Goal: Answer question/provide support: Share knowledge or assist other users

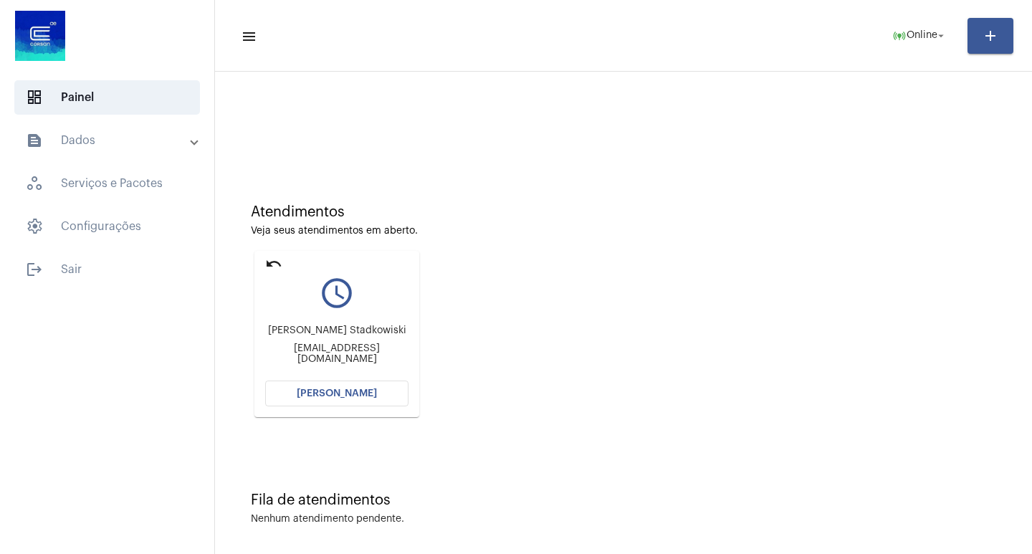
click at [346, 391] on span "[PERSON_NAME]" at bounding box center [337, 394] width 80 height 10
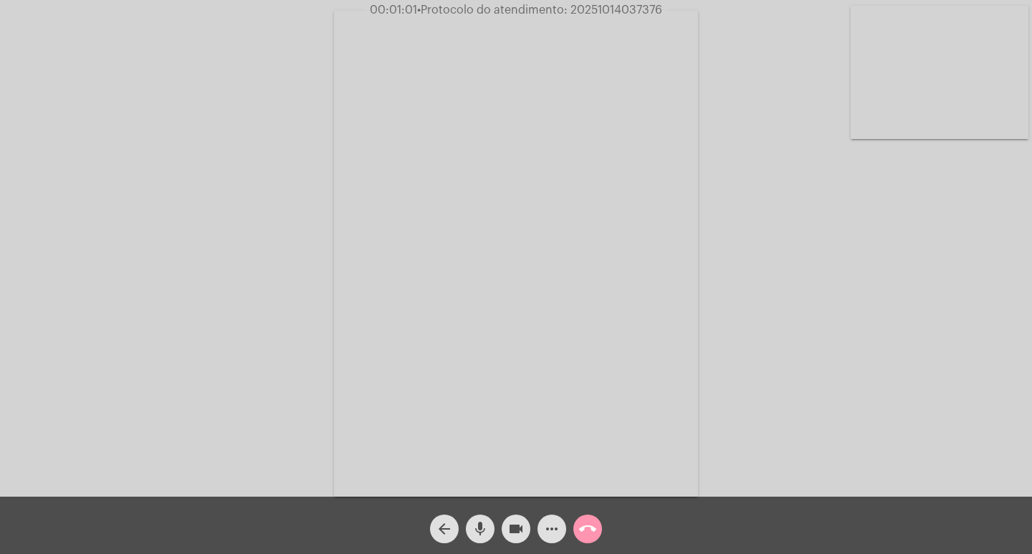
click at [556, 517] on span "more_horiz" at bounding box center [551, 529] width 17 height 29
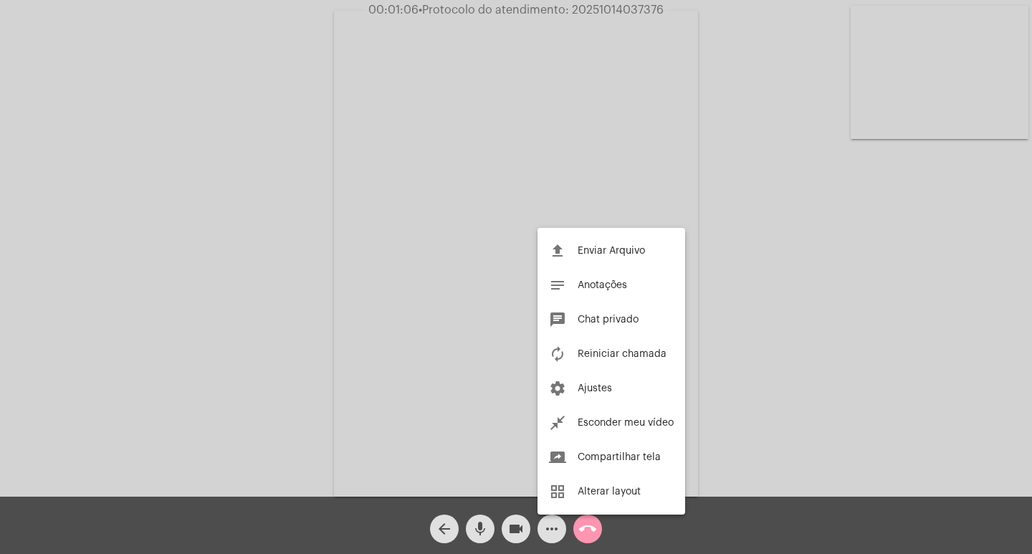
click at [467, 408] on div at bounding box center [516, 277] width 1032 height 554
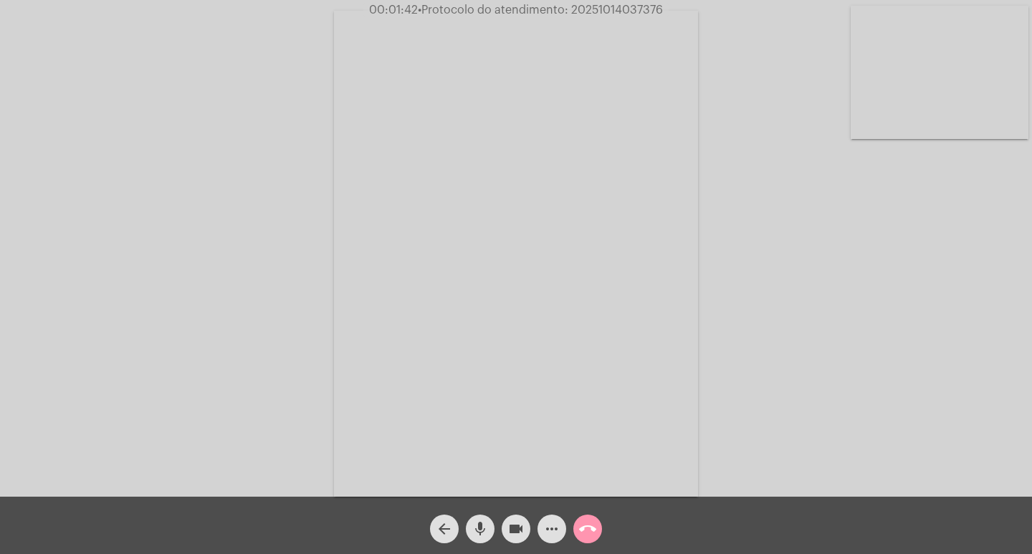
click at [544, 520] on mat-icon "more_horiz" at bounding box center [551, 528] width 17 height 17
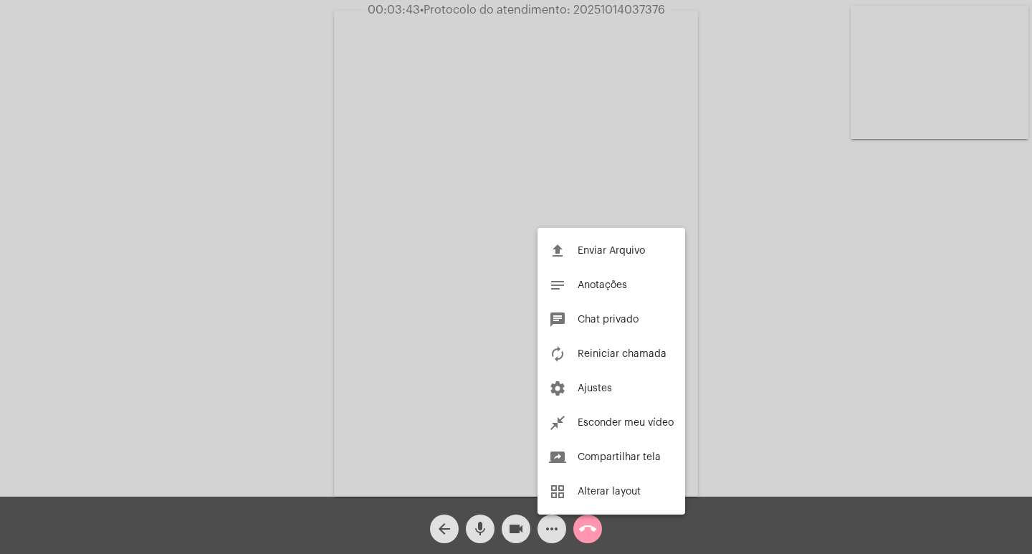
click at [336, 191] on div at bounding box center [516, 277] width 1032 height 554
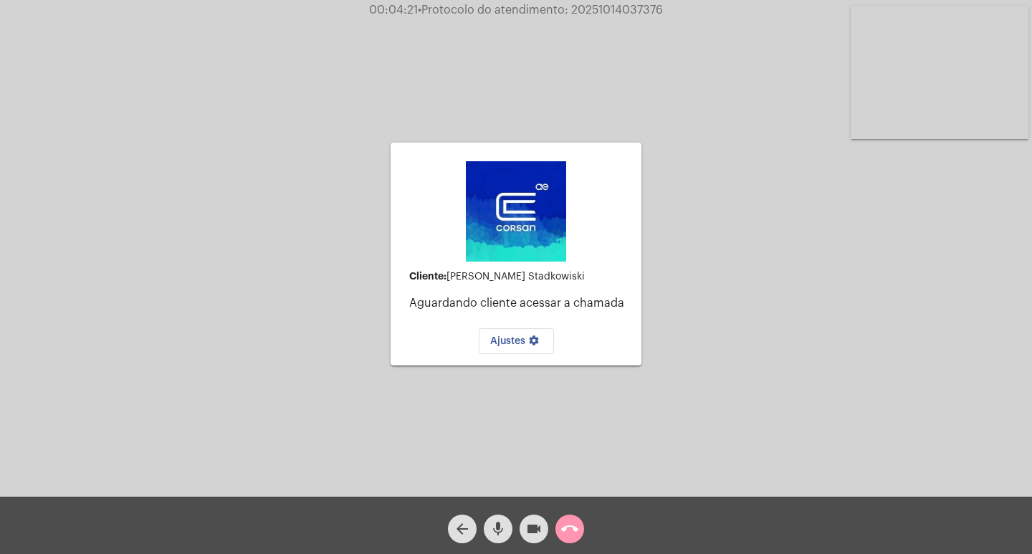
click at [576, 525] on mat-icon "call_end" at bounding box center [569, 528] width 17 height 17
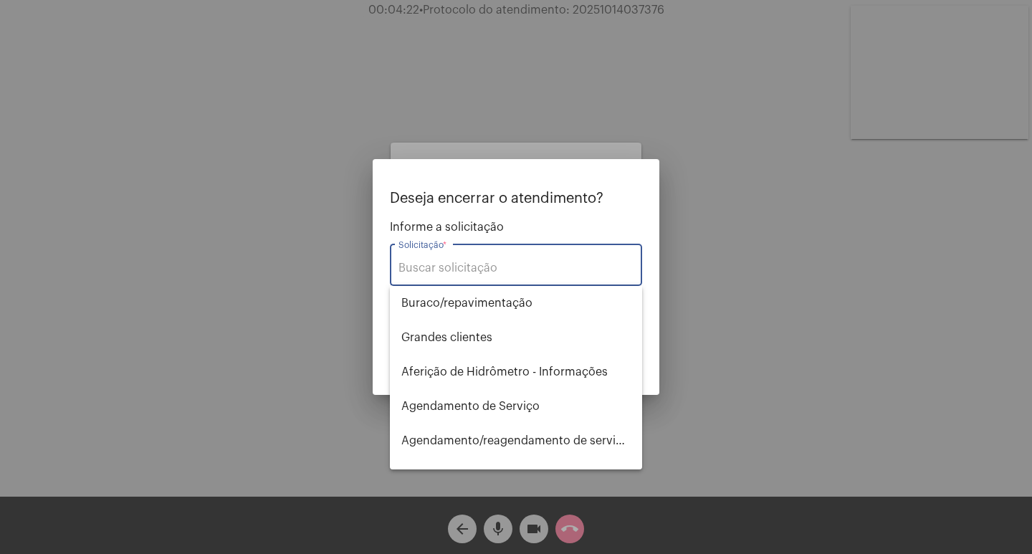
click at [510, 272] on input "Solicitação *" at bounding box center [516, 268] width 235 height 13
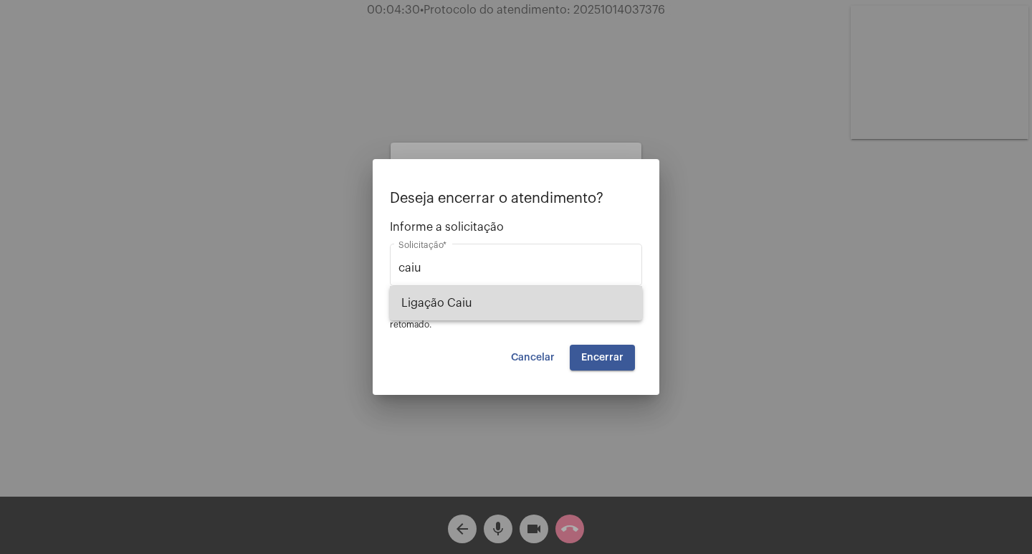
click at [514, 299] on span "Ligação Caiu" at bounding box center [515, 303] width 229 height 34
type input "Ligação Caiu"
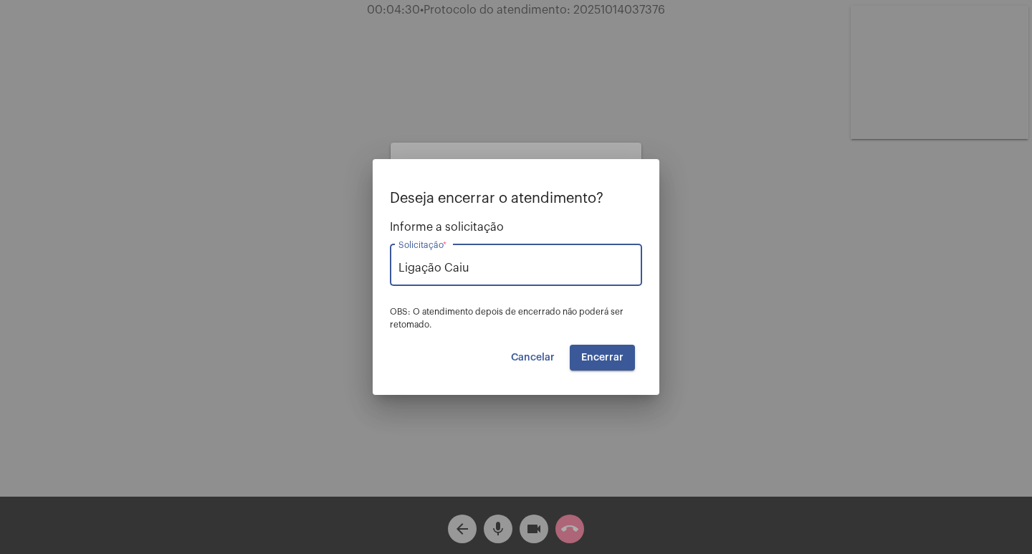
click at [598, 356] on span "Encerrar" at bounding box center [602, 358] width 42 height 10
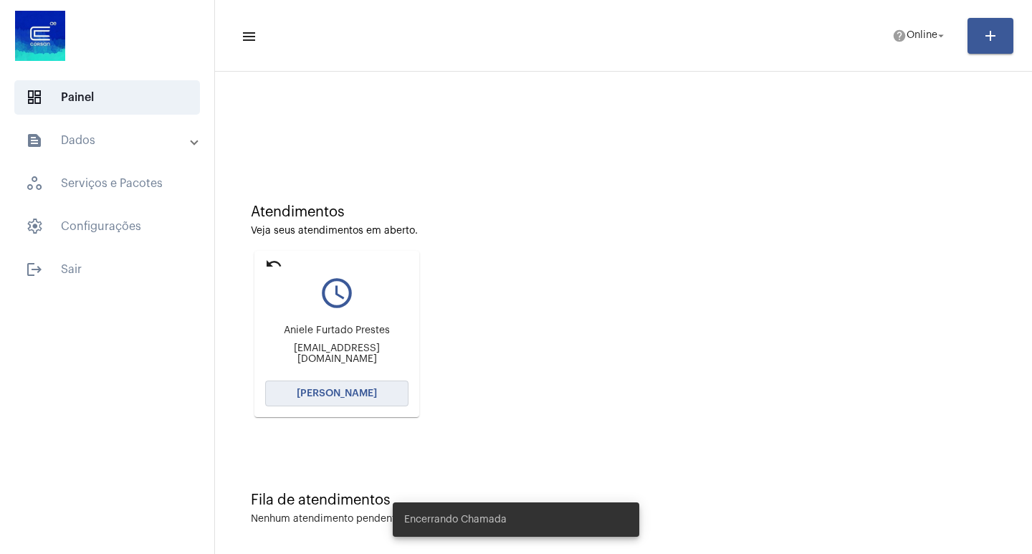
click at [343, 389] on span "[PERSON_NAME]" at bounding box center [337, 394] width 80 height 10
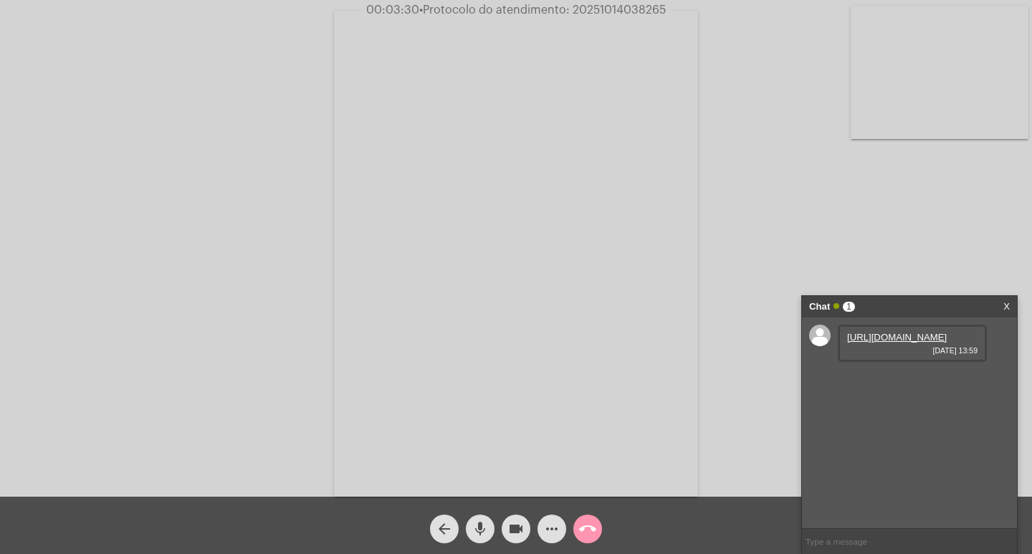
click at [907, 343] on link "[URL][DOMAIN_NAME]" at bounding box center [897, 337] width 100 height 11
click at [508, 528] on mat-icon "videocam" at bounding box center [516, 528] width 17 height 17
click at [519, 520] on span "videocam_off" at bounding box center [516, 529] width 17 height 29
click at [640, 9] on span "• Protocolo do atendimento: 20251014038265" at bounding box center [542, 9] width 247 height 11
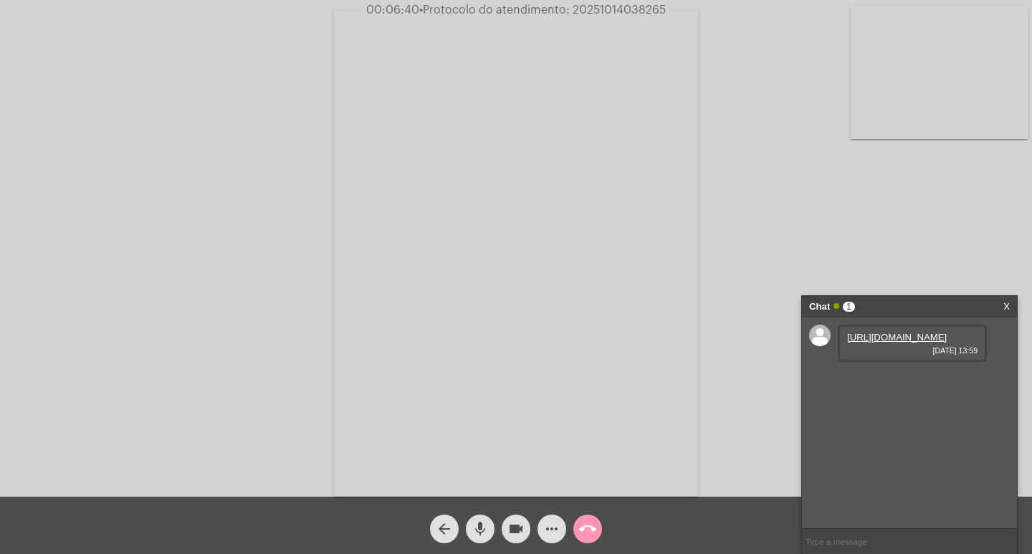
copy span "20251014038265"
click at [838, 542] on input "text" at bounding box center [909, 541] width 215 height 25
paste input "20251014038265"
type input "20251014038265"
click at [893, 307] on div "Chat" at bounding box center [894, 307] width 171 height 22
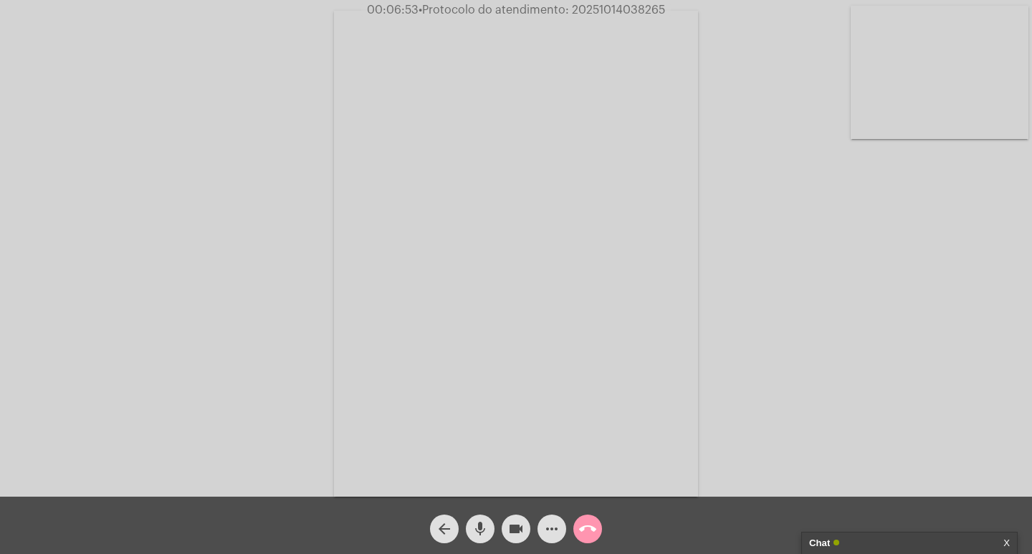
click at [519, 523] on mat-icon "videocam" at bounding box center [516, 528] width 17 height 17
click at [479, 518] on span "mic" at bounding box center [480, 529] width 17 height 29
click at [588, 527] on mat-icon "call_end" at bounding box center [587, 528] width 17 height 17
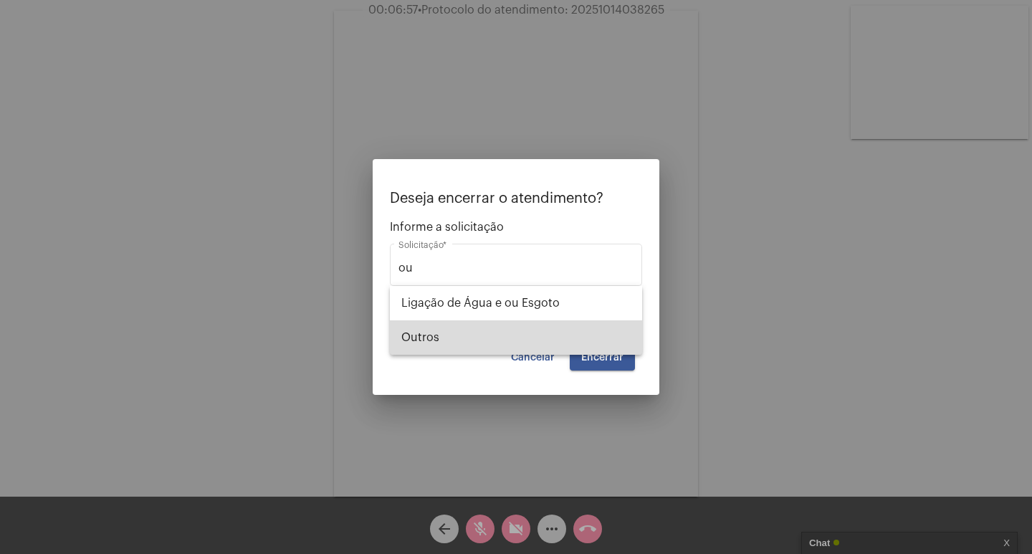
click at [519, 347] on span "Outros" at bounding box center [515, 337] width 229 height 34
type input "Outros"
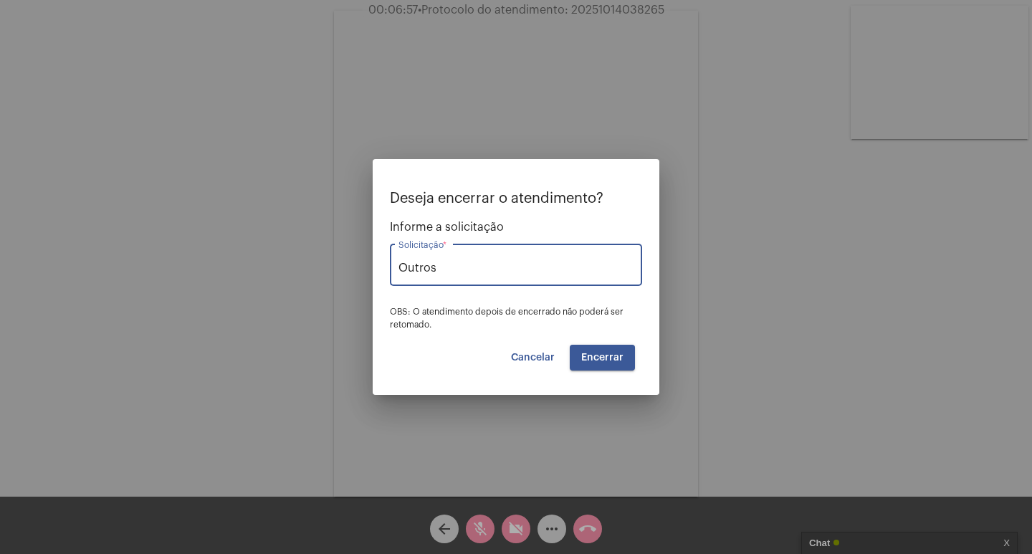
click at [587, 353] on button "Encerrar" at bounding box center [602, 358] width 65 height 26
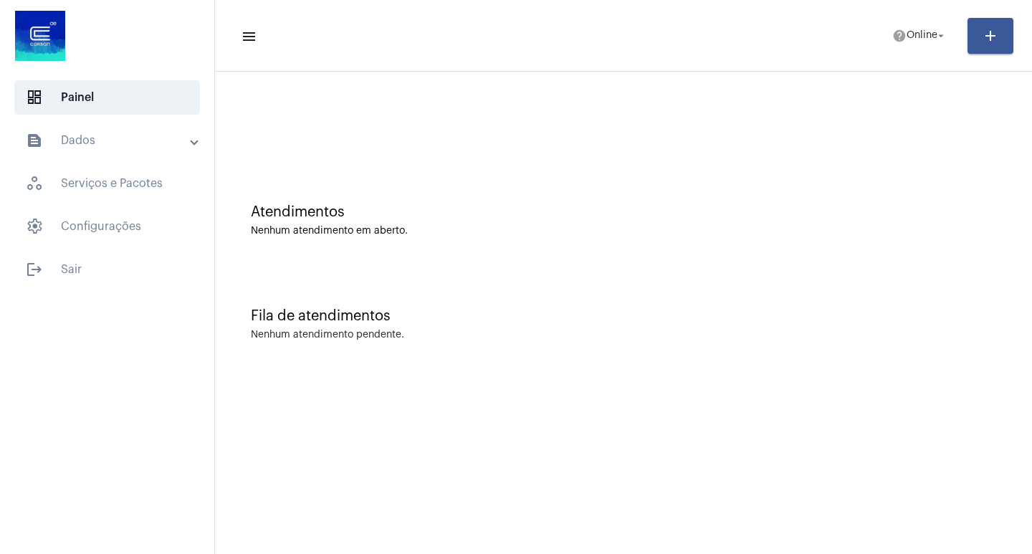
click at [93, 131] on mat-expansion-panel-header "text_snippet_outlined Dados" at bounding box center [112, 140] width 206 height 34
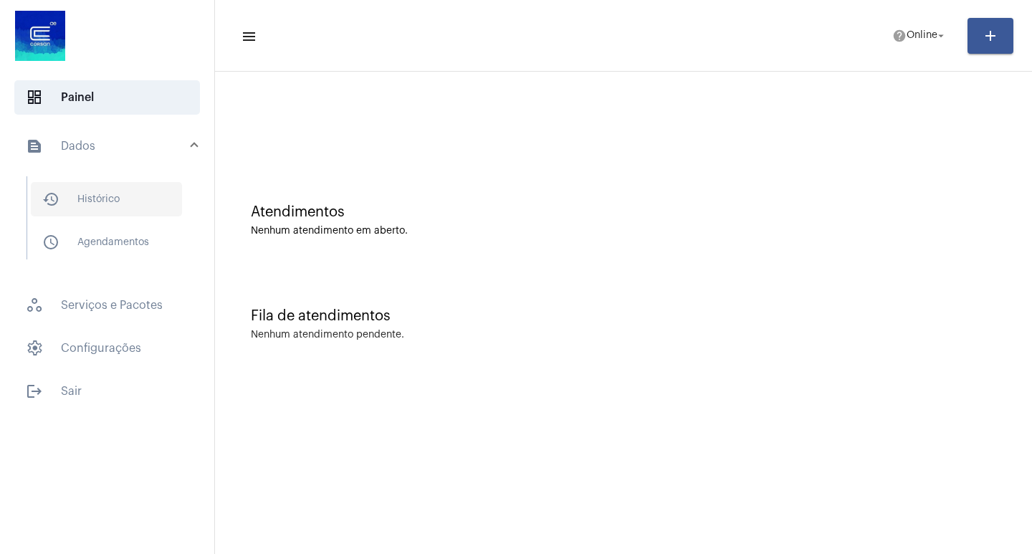
click at [123, 205] on span "history_outlined Histórico" at bounding box center [106, 199] width 151 height 34
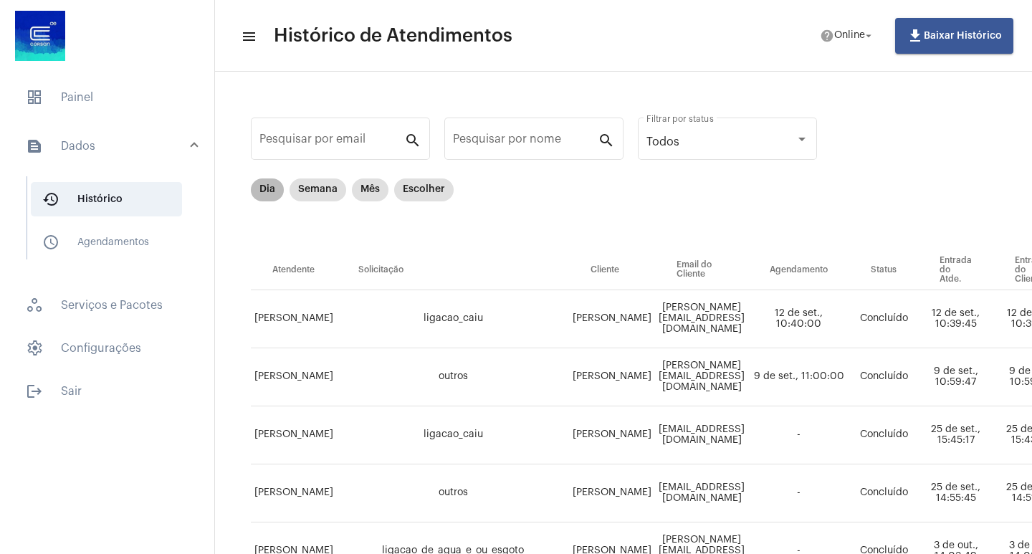
click at [262, 199] on mat-chip "Dia" at bounding box center [267, 190] width 33 height 23
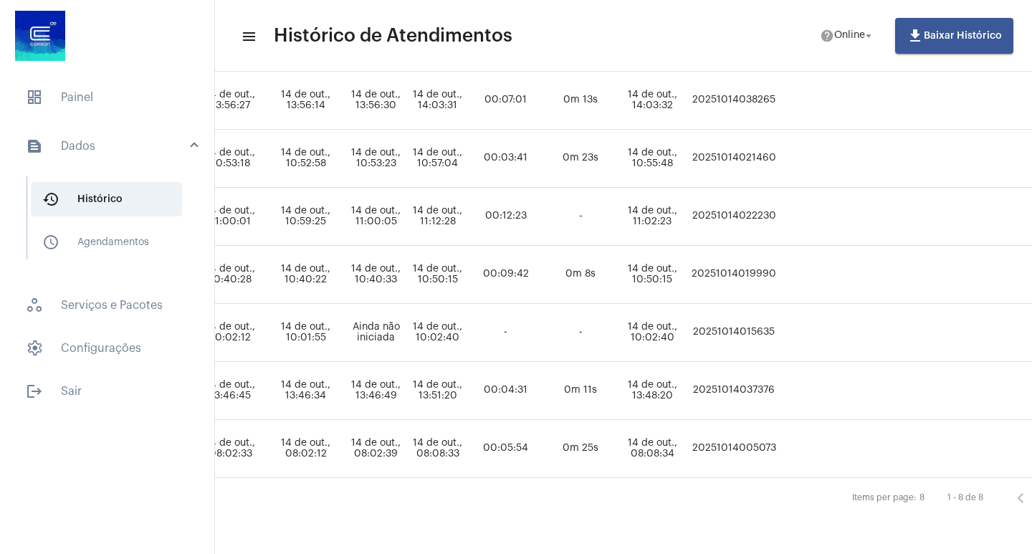
scroll to position [287, 658]
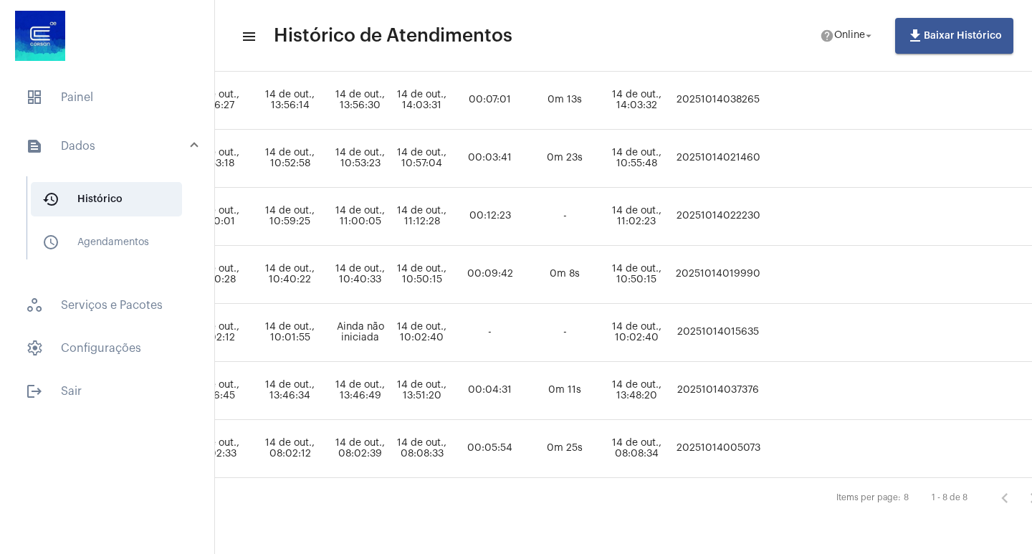
click at [733, 70] on mat-toolbar "menu Histórico de Atendimentos help Online arrow_drop_down file_download Baixar…" at bounding box center [623, 36] width 817 height 72
click at [735, 91] on td "20251014038265" at bounding box center [718, 101] width 92 height 58
copy td "20251014038265"
click at [109, 95] on span "dashboard Painel" at bounding box center [107, 97] width 186 height 34
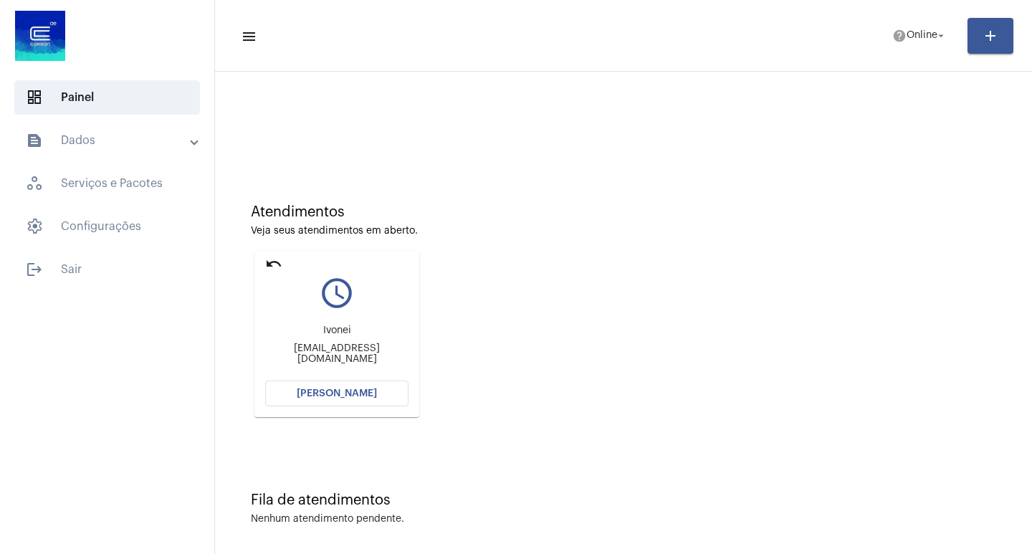
click at [343, 397] on span "[PERSON_NAME]" at bounding box center [337, 394] width 80 height 10
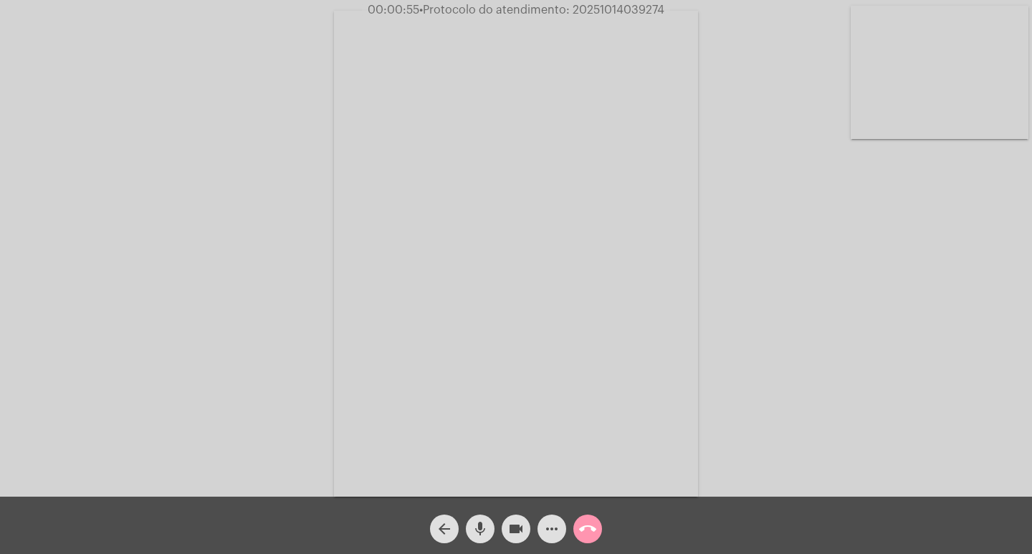
click at [314, 213] on div "Acessando Câmera e Microfone..." at bounding box center [515, 252] width 1029 height 497
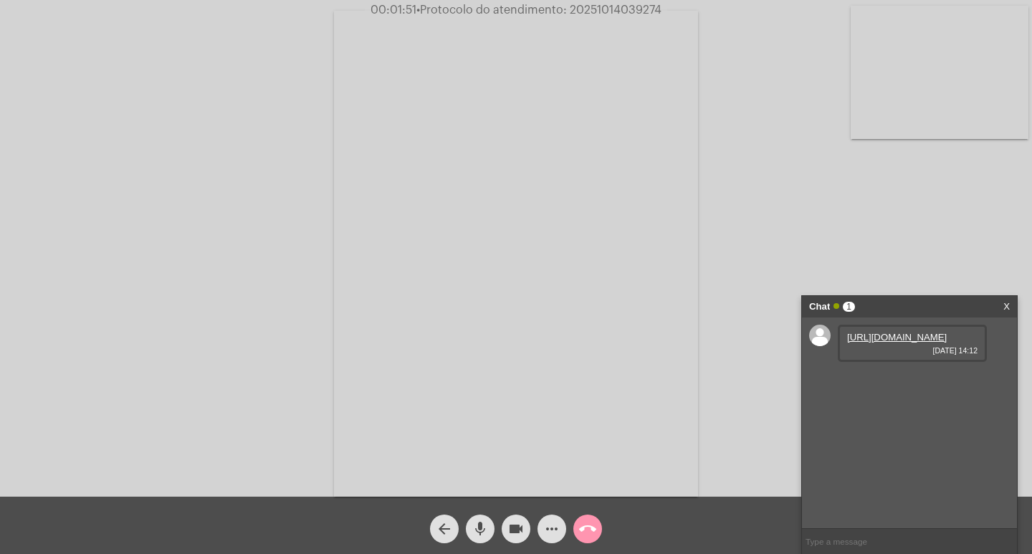
click at [902, 343] on link "[URL][DOMAIN_NAME]" at bounding box center [897, 337] width 100 height 11
click at [867, 384] on link "[URL][DOMAIN_NAME]" at bounding box center [897, 378] width 100 height 11
click at [905, 424] on link "[URL][DOMAIN_NAME]" at bounding box center [897, 419] width 100 height 11
click at [552, 523] on mat-icon "more_horiz" at bounding box center [551, 528] width 17 height 17
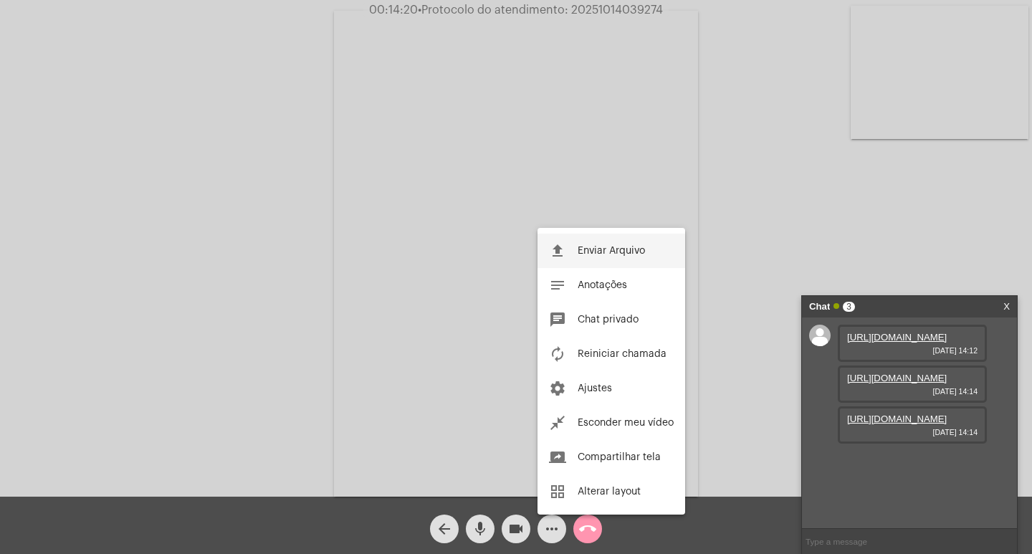
click at [581, 249] on span "Enviar Arquivo" at bounding box center [611, 251] width 67 height 10
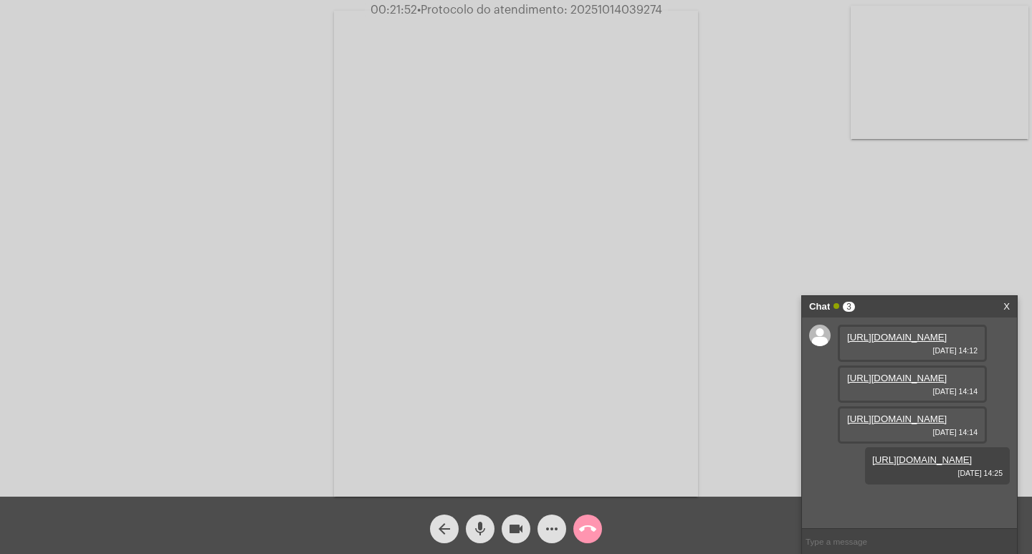
scroll to position [85, 0]
drag, startPoint x: 801, startPoint y: 540, endPoint x: 811, endPoint y: 540, distance: 9.3
click at [811, 540] on div "Chat 3 X [URL][DOMAIN_NAME] [DATE] 14:12 [URL][DOMAIN_NAME] [DATE] 14:14 [URL][…" at bounding box center [909, 424] width 216 height 259
click at [811, 540] on input "text" at bounding box center [909, 541] width 215 height 25
paste input "[EMAIL_ADDRESS][DOMAIN_NAME]"
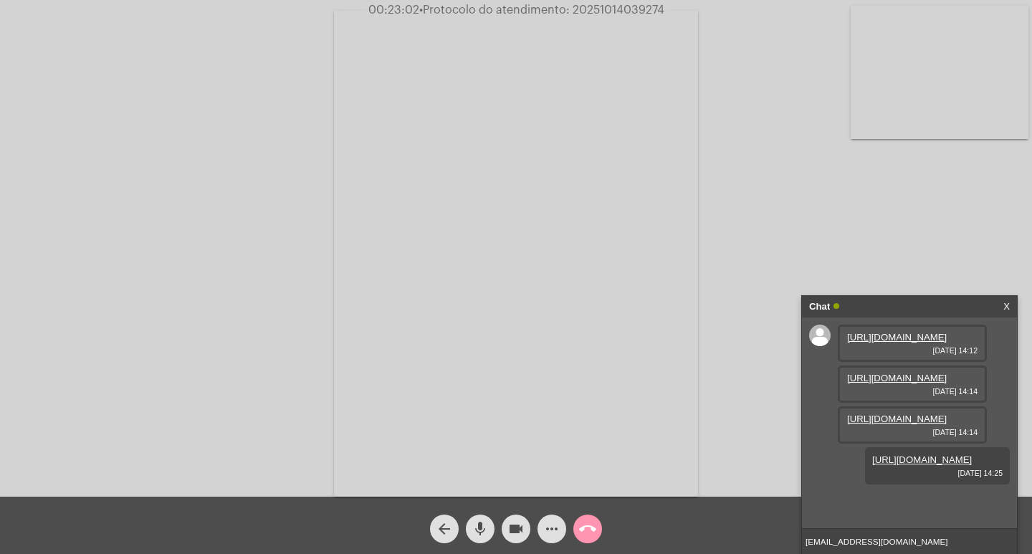
click at [899, 543] on input "[EMAIL_ADDRESS][DOMAIN_NAME]" at bounding box center [909, 541] width 215 height 25
type input "[EMAIL_ADDRESS][DOMAIN_NAME]"
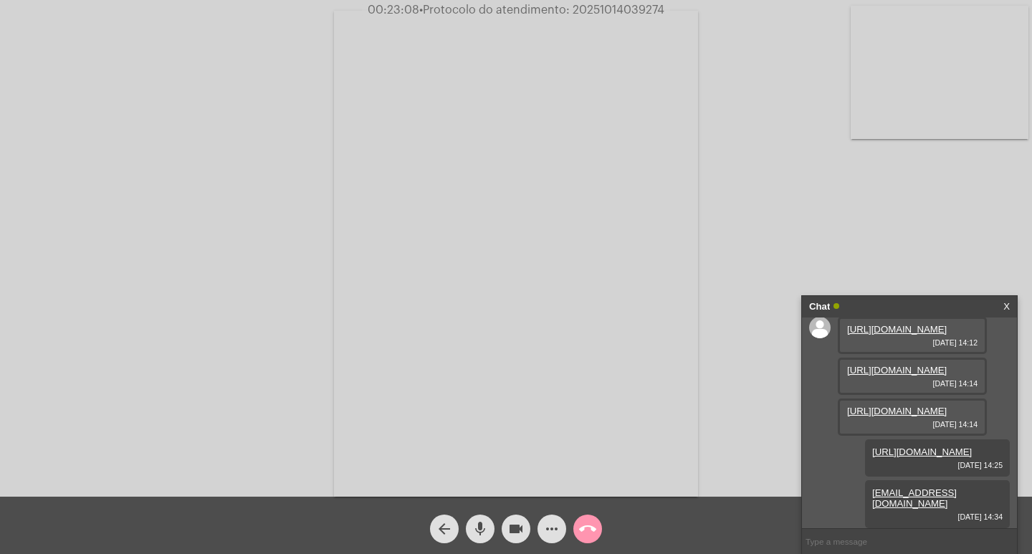
scroll to position [137, 0]
click at [642, 8] on span "• Protocolo do atendimento: 20251014039274" at bounding box center [541, 9] width 245 height 11
copy span "20251014039274"
click at [819, 536] on input "text" at bounding box center [909, 541] width 215 height 25
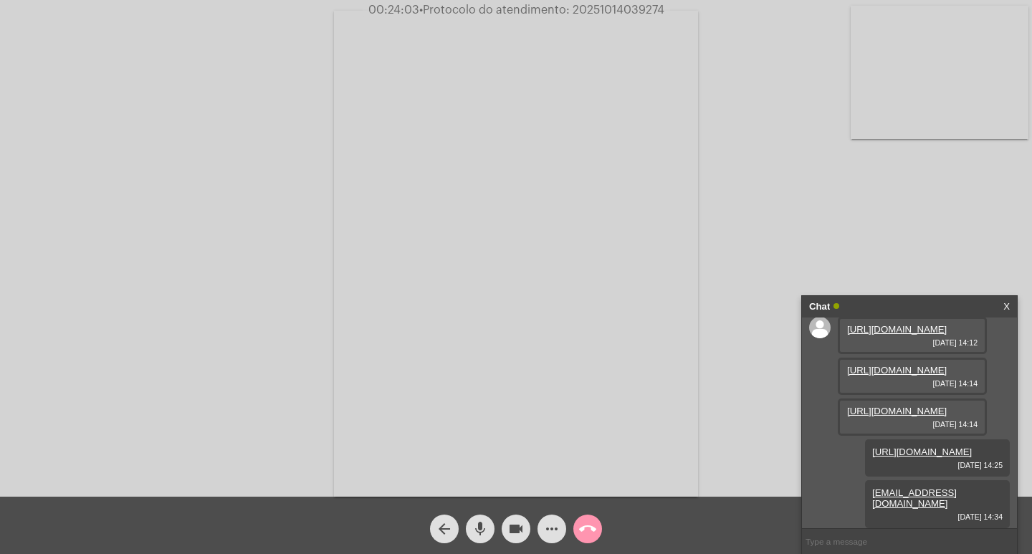
paste input "20251014039274"
type input "20251014039274"
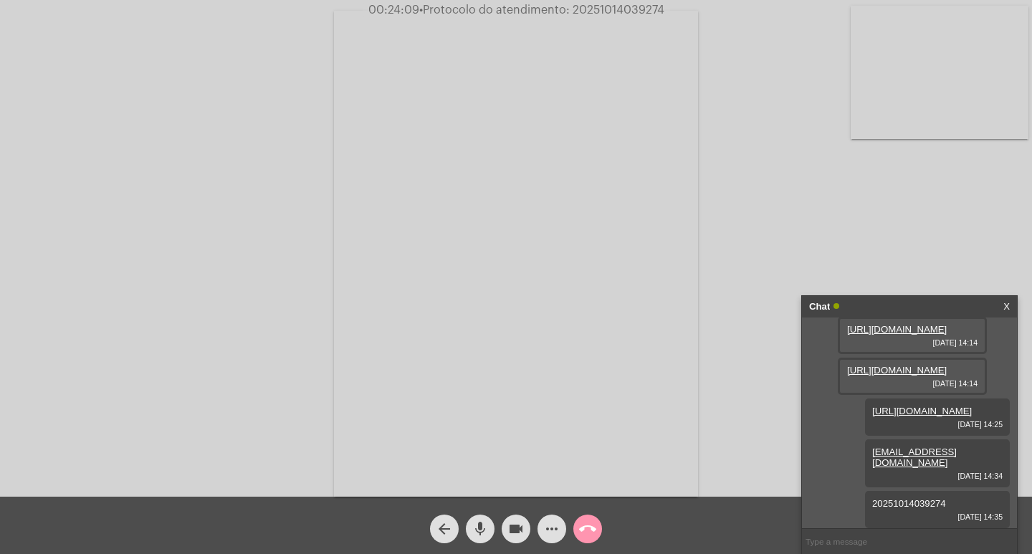
click at [873, 308] on div "Chat" at bounding box center [894, 307] width 171 height 22
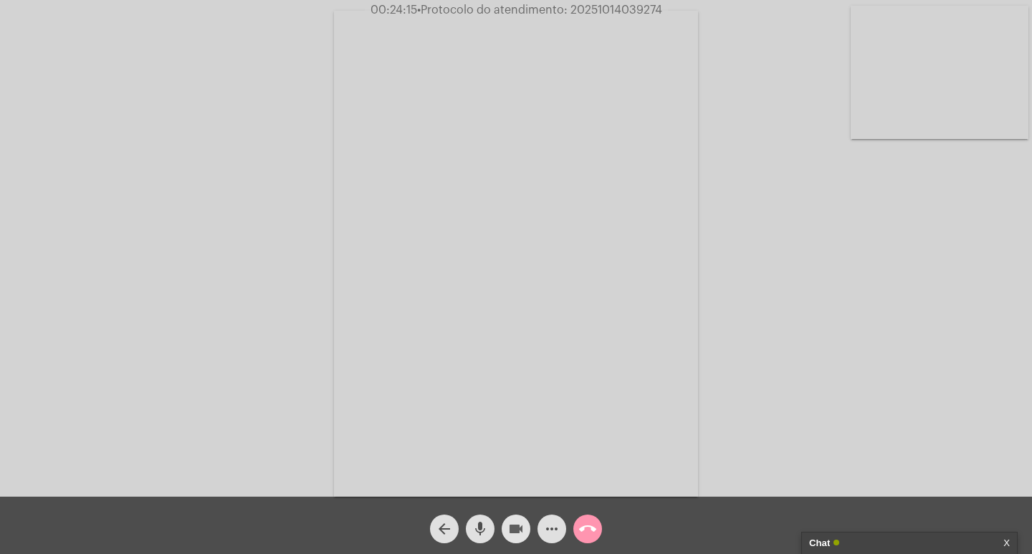
click at [520, 528] on mat-icon "videocam" at bounding box center [516, 528] width 17 height 17
click at [481, 521] on mat-icon "mic" at bounding box center [480, 528] width 17 height 17
click at [581, 525] on button "call_end" at bounding box center [587, 529] width 29 height 29
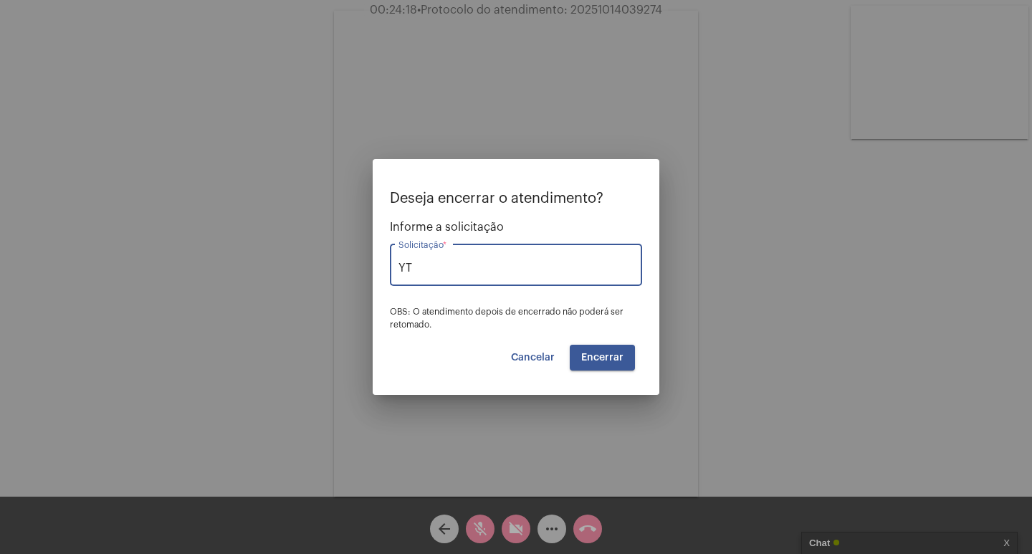
type input "Y"
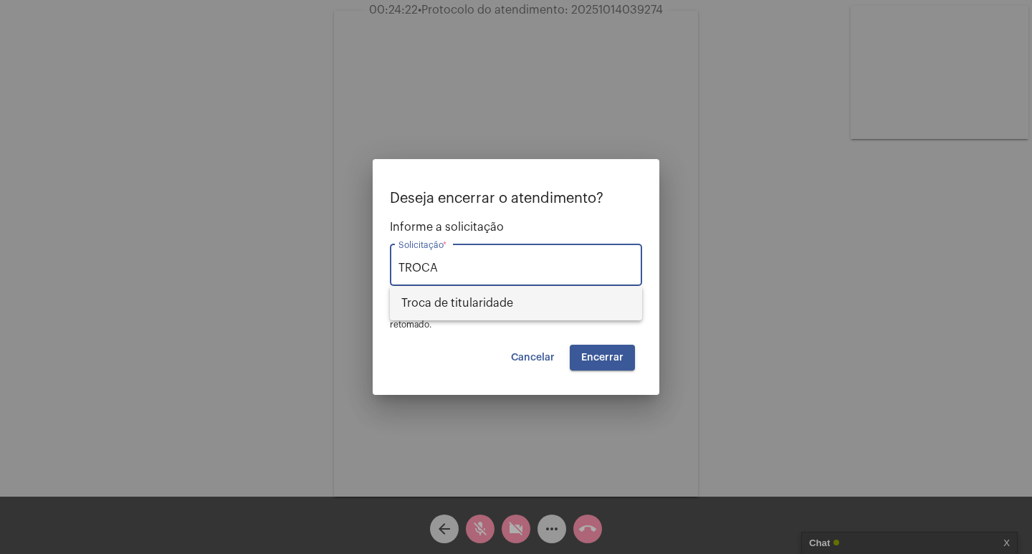
click at [624, 298] on span "Troca de titularidade" at bounding box center [515, 303] width 229 height 34
type input "Troca de titularidade"
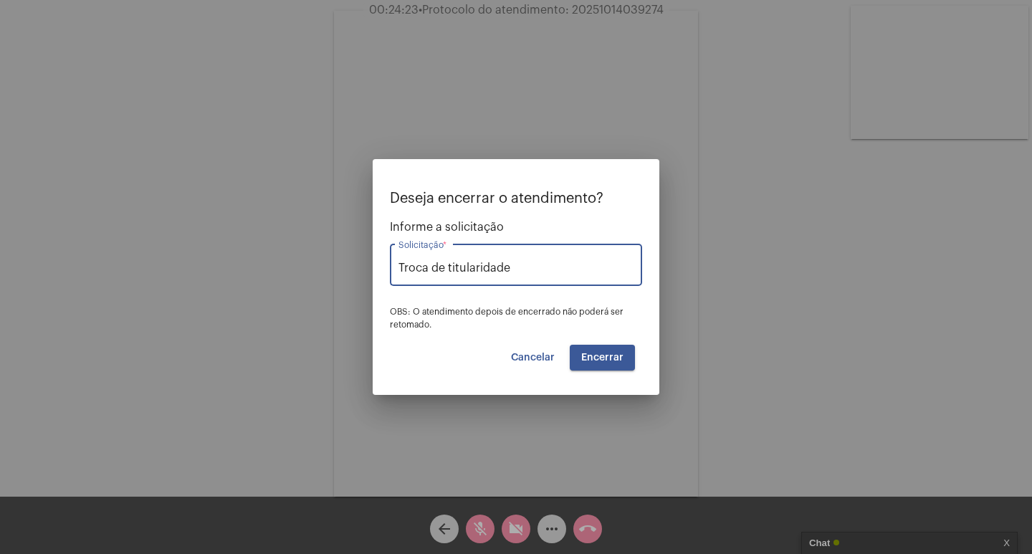
click at [609, 359] on span "Encerrar" at bounding box center [602, 358] width 42 height 10
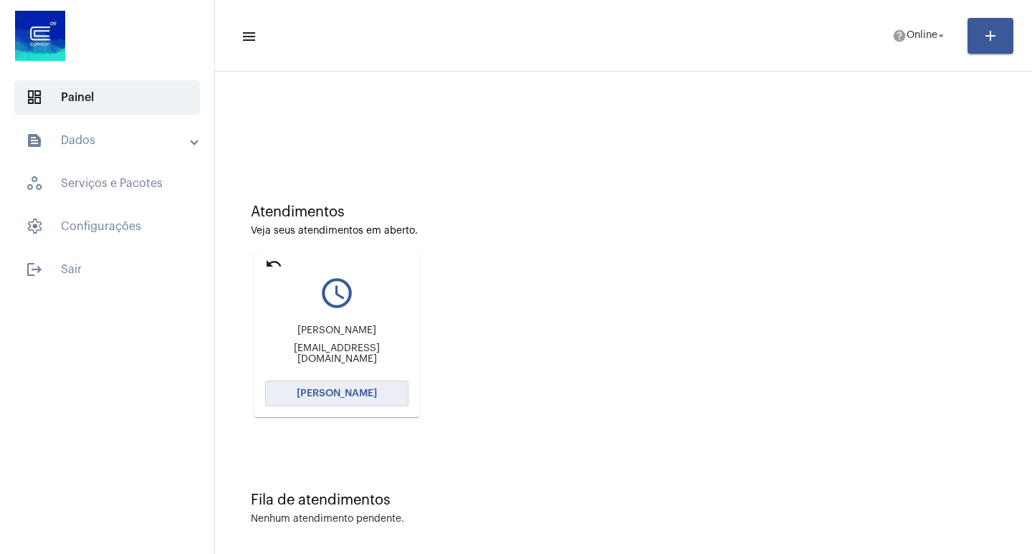
click at [345, 390] on span "[PERSON_NAME]" at bounding box center [337, 394] width 80 height 10
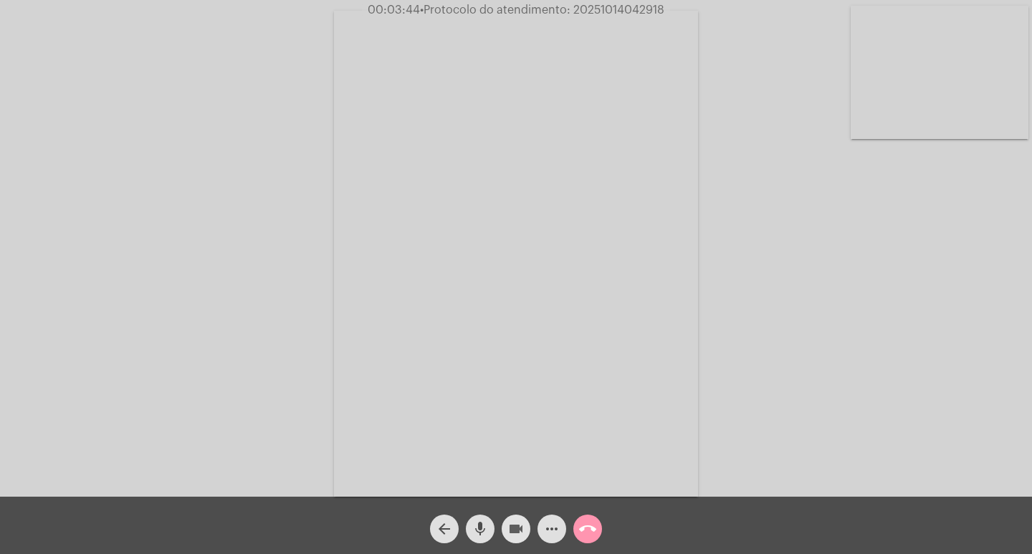
click at [520, 530] on mat-icon "videocam" at bounding box center [516, 528] width 17 height 17
click at [478, 536] on mat-icon "mic" at bounding box center [480, 528] width 17 height 17
click at [515, 530] on mat-icon "videocam_off" at bounding box center [516, 528] width 17 height 17
click at [480, 536] on mat-icon "mic_off" at bounding box center [480, 528] width 17 height 17
click at [512, 530] on mat-icon "videocam" at bounding box center [516, 528] width 17 height 17
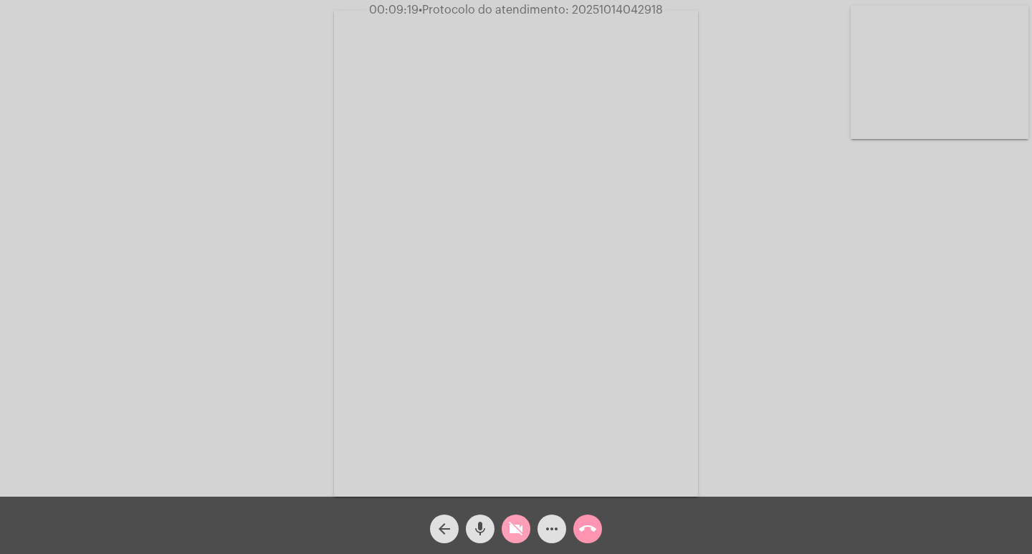
click at [515, 534] on mat-icon "videocam_off" at bounding box center [516, 528] width 17 height 17
click at [545, 533] on mat-icon "more_horiz" at bounding box center [551, 528] width 17 height 17
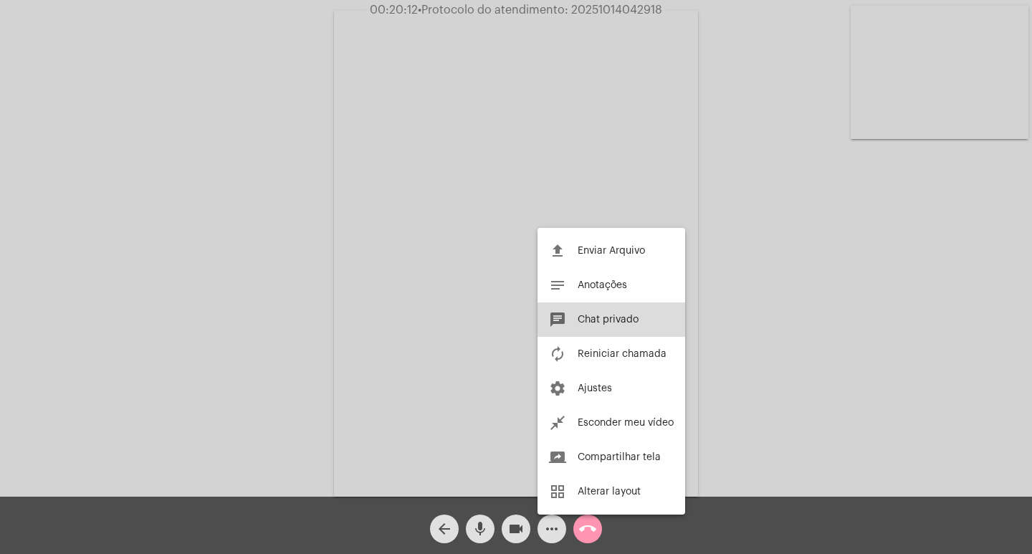
click at [623, 324] on span "Chat privado" at bounding box center [608, 320] width 61 height 10
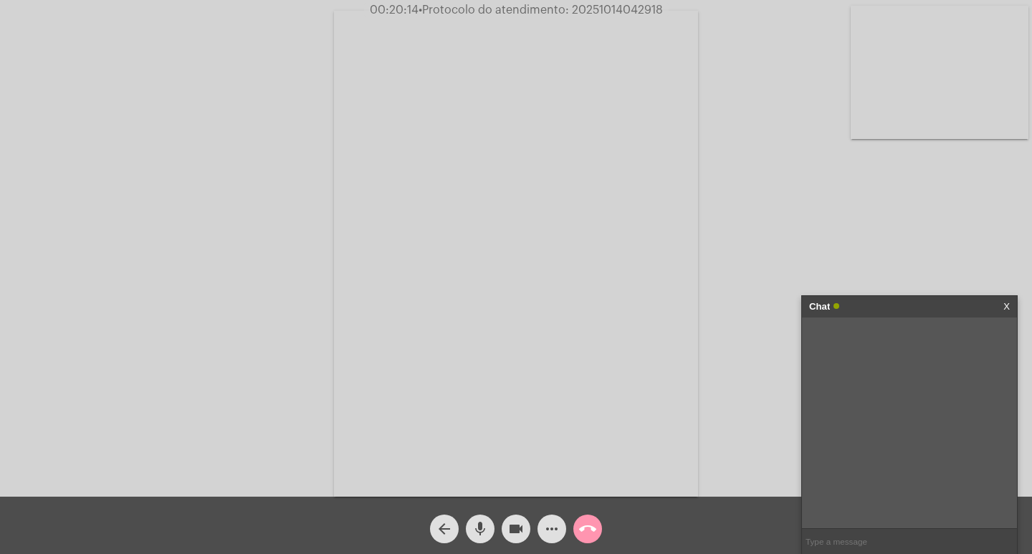
click at [602, 1] on div "Acessando Câmera e Microfone..." at bounding box center [516, 248] width 1032 height 497
click at [605, 11] on span "• Protocolo do atendimento: 20251014042918" at bounding box center [540, 9] width 244 height 11
copy span "20251014042918"
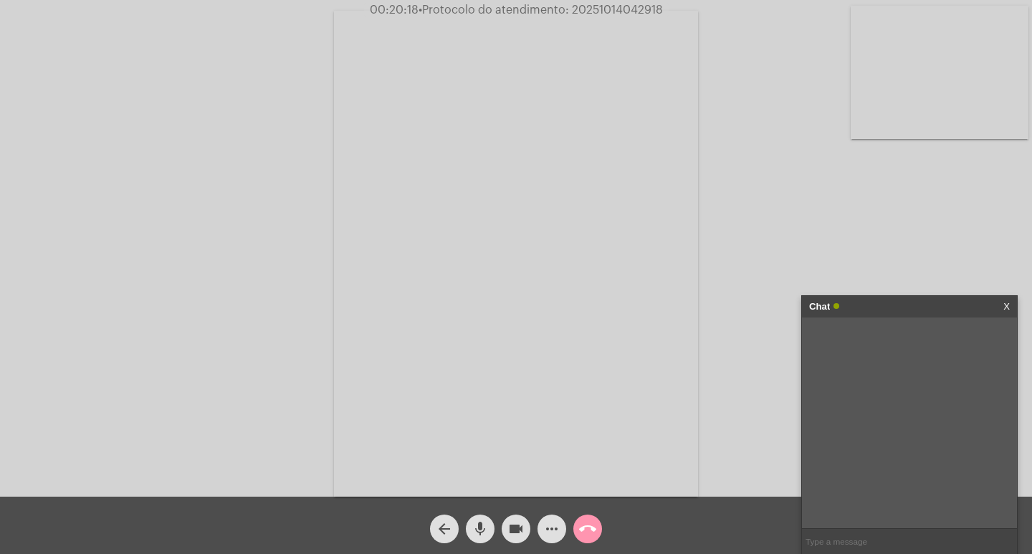
click at [849, 535] on input "text" at bounding box center [909, 541] width 215 height 25
paste input "20251014042918"
type input "20251014042918"
click at [889, 533] on input "20251014042918" at bounding box center [909, 541] width 215 height 25
click at [886, 314] on div "Chat" at bounding box center [894, 307] width 171 height 22
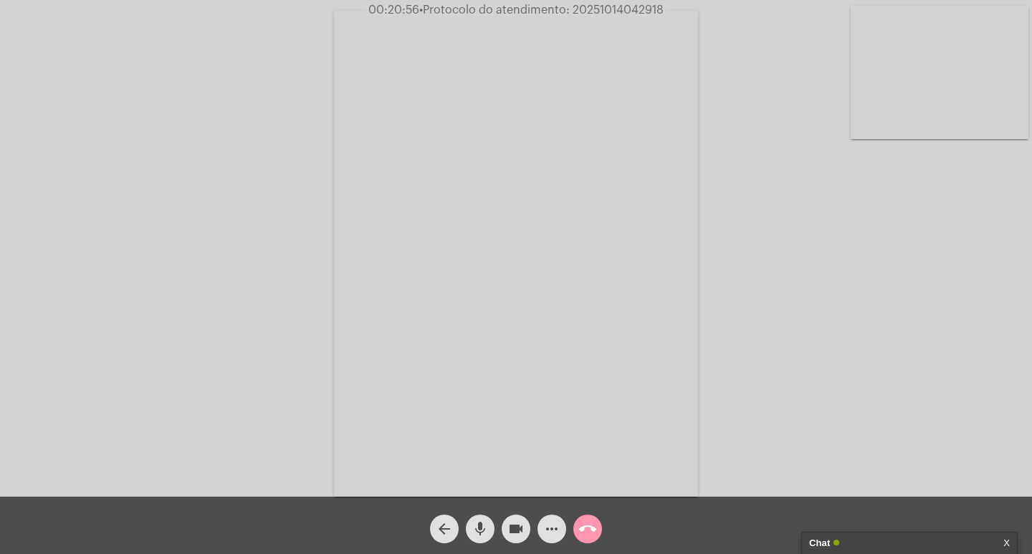
click at [512, 520] on span "videocam" at bounding box center [516, 529] width 17 height 29
click at [480, 525] on mat-icon "mic" at bounding box center [480, 528] width 17 height 17
click at [586, 528] on mat-icon "call_end" at bounding box center [587, 528] width 17 height 17
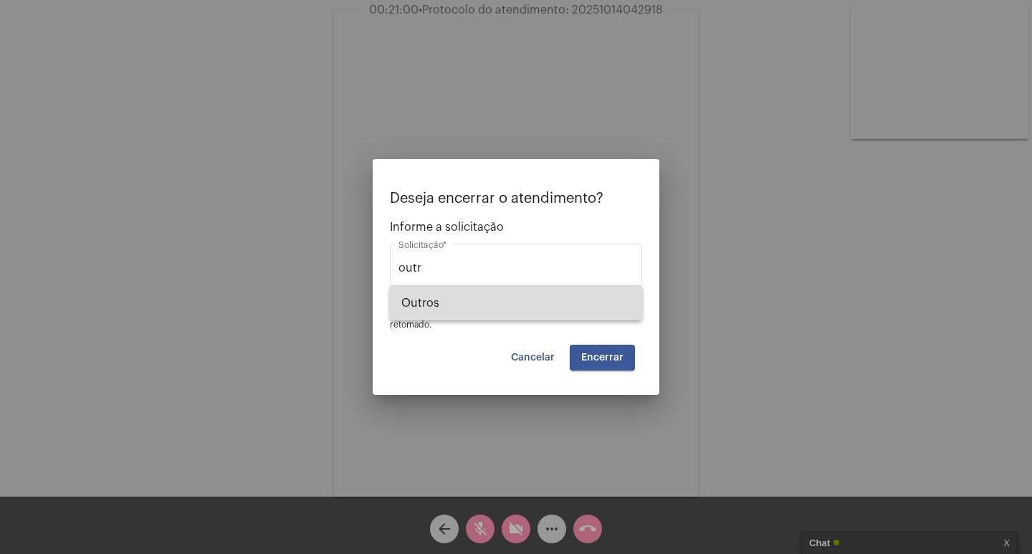
click at [567, 311] on span "Outros" at bounding box center [515, 303] width 229 height 34
type input "Outros"
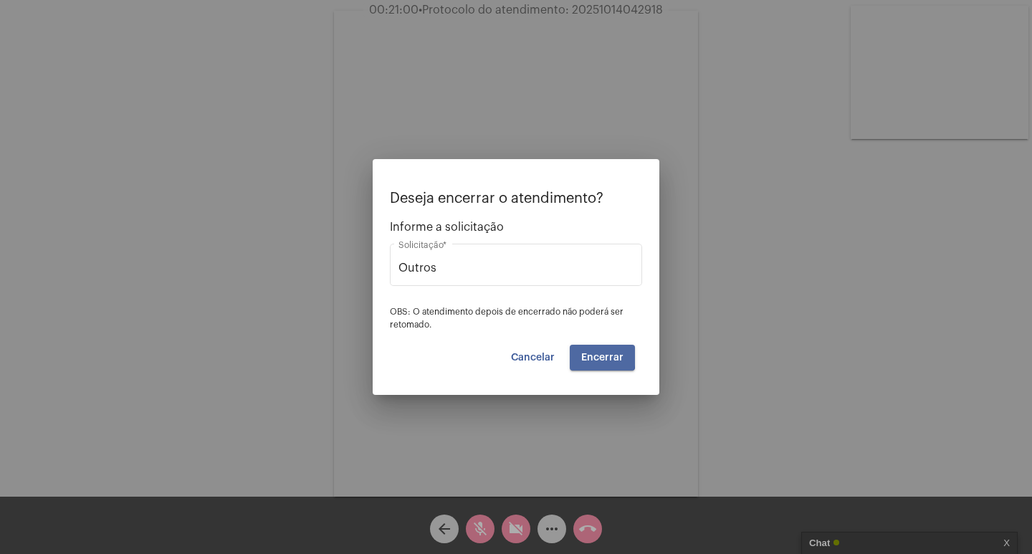
click at [592, 354] on span "Encerrar" at bounding box center [602, 358] width 42 height 10
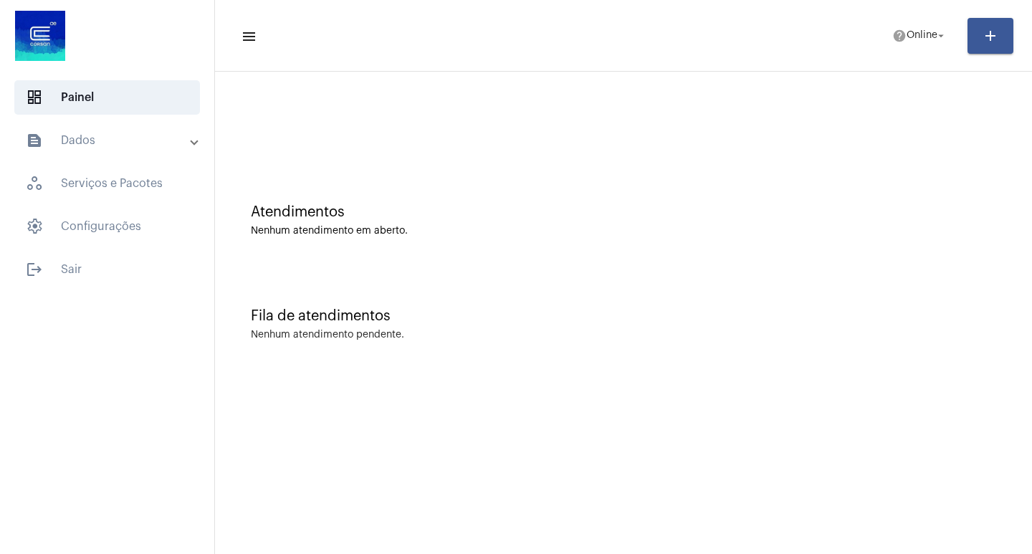
click at [130, 134] on mat-panel-title "text_snippet_outlined Dados" at bounding box center [109, 140] width 166 height 17
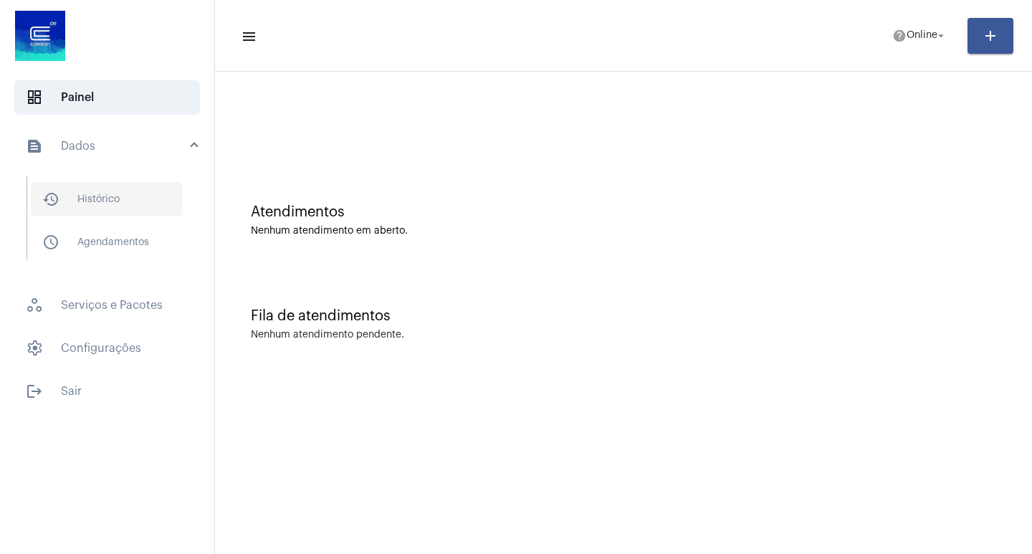
click at [143, 186] on span "history_outlined Histórico" at bounding box center [106, 199] width 151 height 34
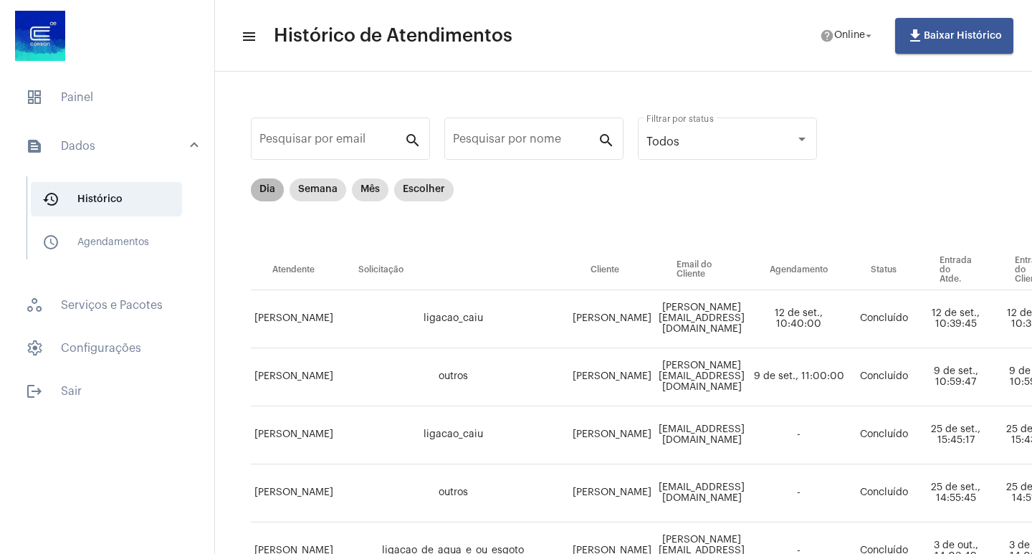
click at [262, 191] on mat-chip "Dia" at bounding box center [267, 190] width 33 height 23
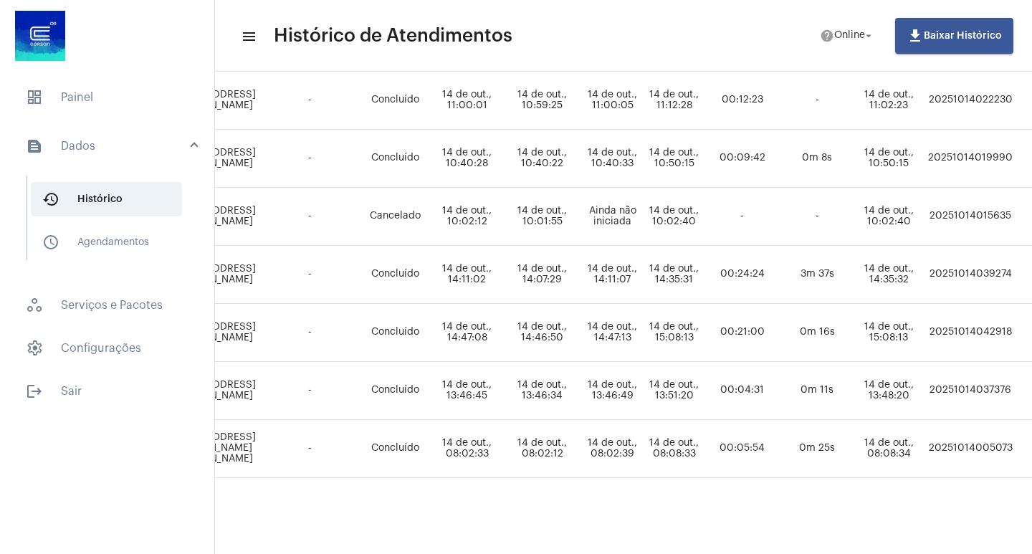
scroll to position [404, 784]
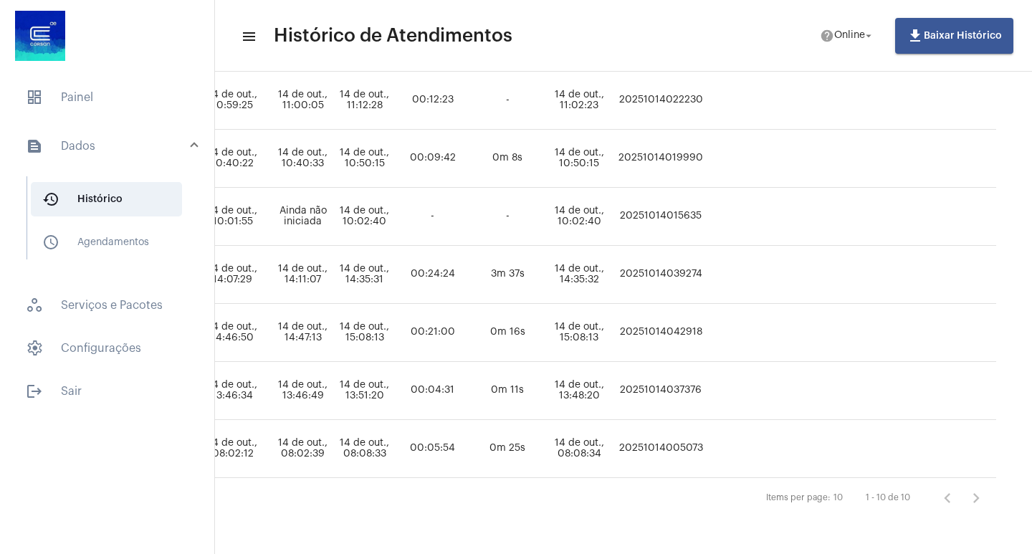
click at [619, 312] on td "20251014042918" at bounding box center [661, 333] width 92 height 58
click at [624, 315] on td "20251014042918" at bounding box center [661, 333] width 92 height 58
copy td "20251014042918"
click at [92, 100] on span "dashboard Painel" at bounding box center [107, 97] width 186 height 34
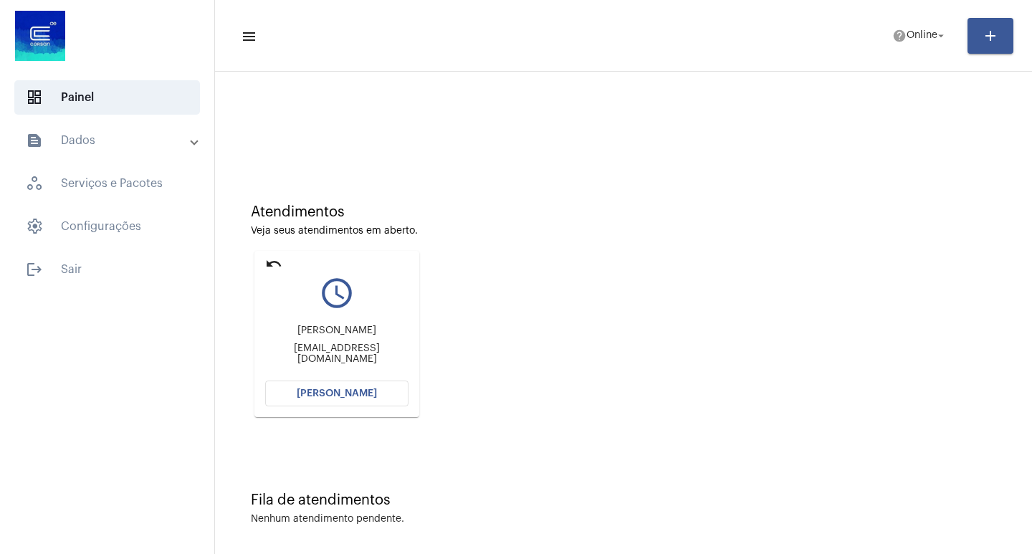
click at [365, 383] on button "[PERSON_NAME]" at bounding box center [336, 394] width 143 height 26
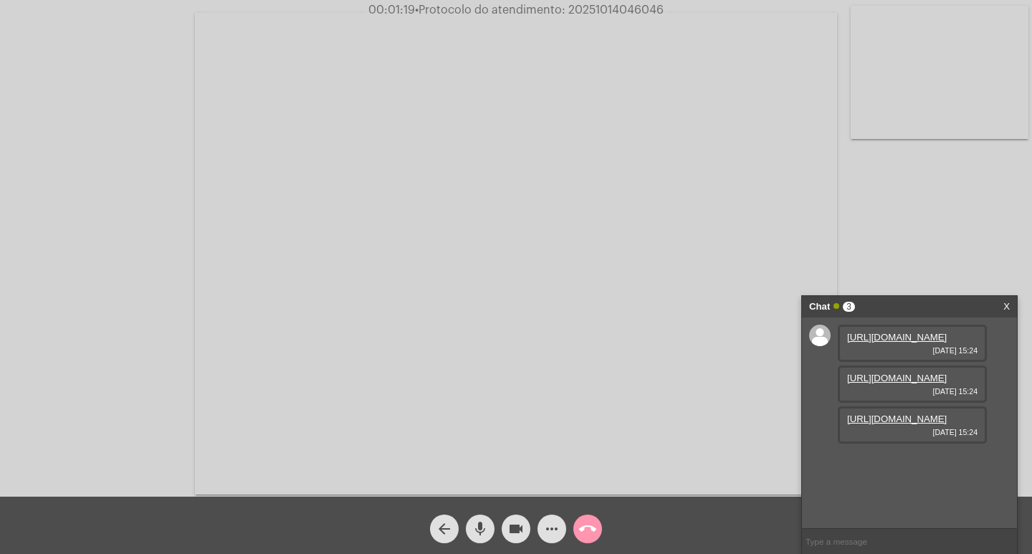
scroll to position [12, 0]
click at [842, 339] on div "[URL][DOMAIN_NAME] [DATE] 15:24" at bounding box center [912, 343] width 149 height 37
click at [881, 343] on link "[URL][DOMAIN_NAME]" at bounding box center [897, 337] width 100 height 11
click at [881, 373] on link "[URL][DOMAIN_NAME]" at bounding box center [897, 378] width 100 height 11
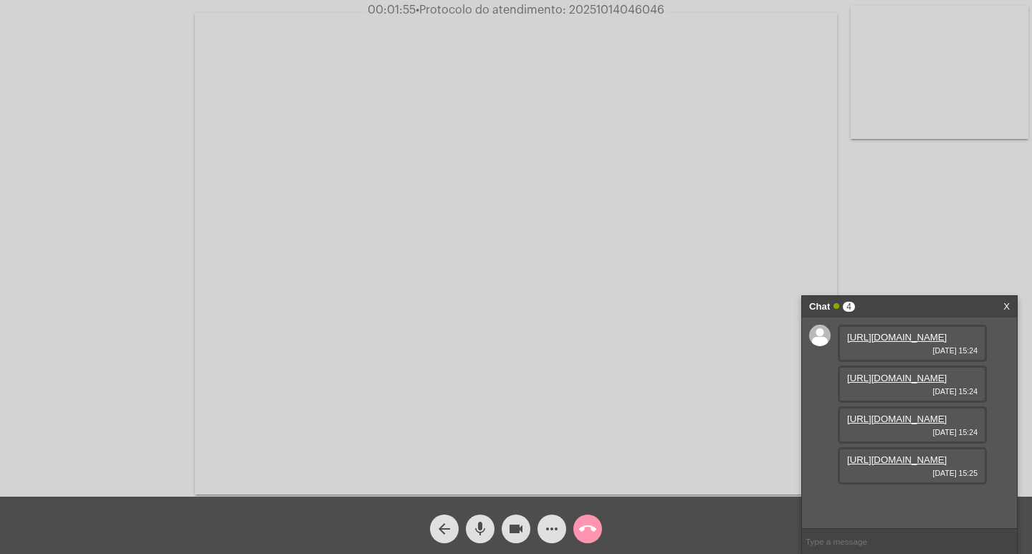
scroll to position [72, 0]
click at [893, 414] on link "[URL][DOMAIN_NAME]" at bounding box center [897, 419] width 100 height 11
click at [898, 423] on link "[URL][DOMAIN_NAME]" at bounding box center [897, 419] width 100 height 11
click at [887, 465] on link "[URL][DOMAIN_NAME]" at bounding box center [897, 459] width 100 height 11
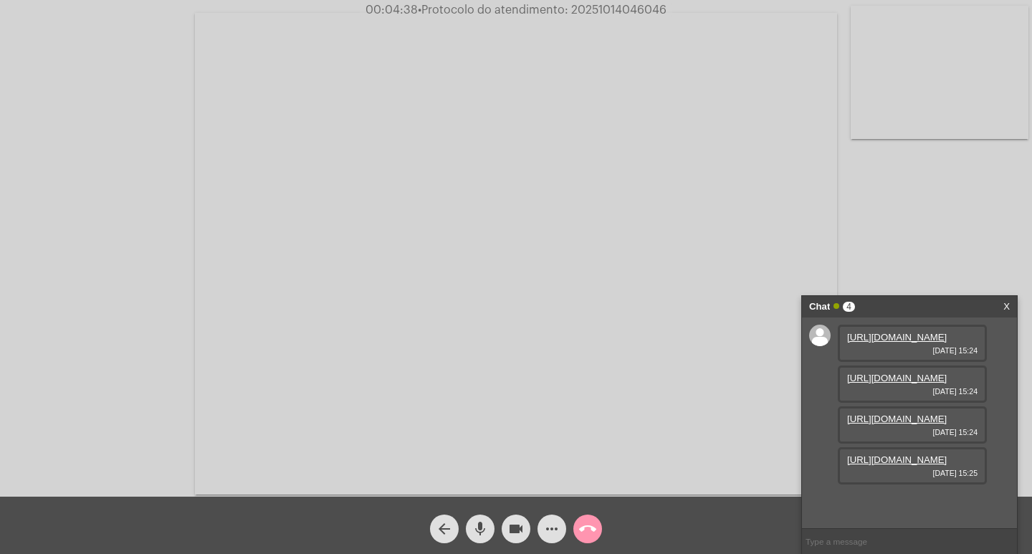
click at [893, 414] on link "[URL][DOMAIN_NAME]" at bounding box center [897, 419] width 100 height 11
click at [517, 520] on mat-icon "videocam" at bounding box center [516, 528] width 17 height 17
click at [514, 520] on mat-icon "videocam_off" at bounding box center [516, 528] width 17 height 17
click at [517, 529] on mat-icon "videocam" at bounding box center [516, 528] width 17 height 17
click at [518, 525] on mat-icon "videocam_off" at bounding box center [516, 528] width 17 height 17
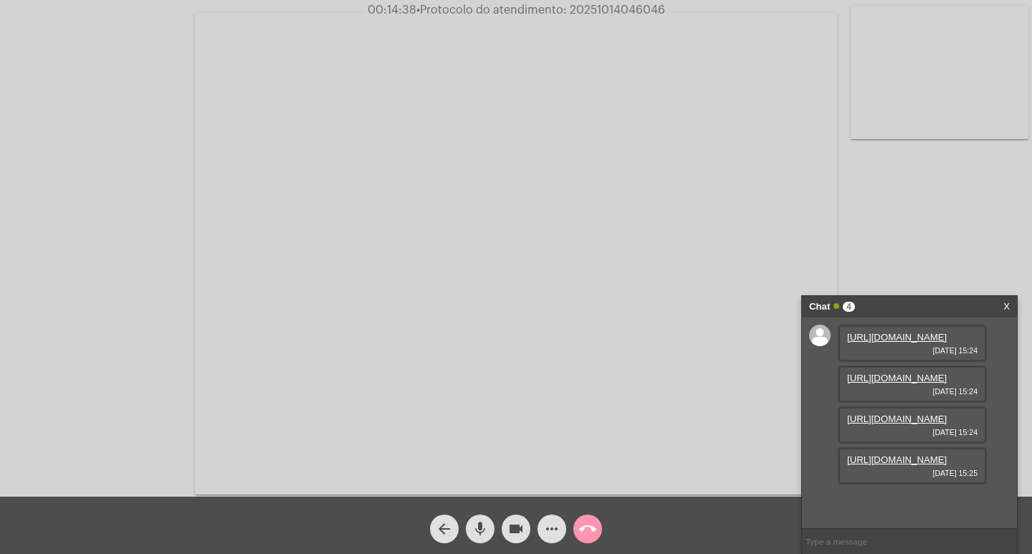
click at [563, 520] on button "more_horiz" at bounding box center [552, 529] width 29 height 29
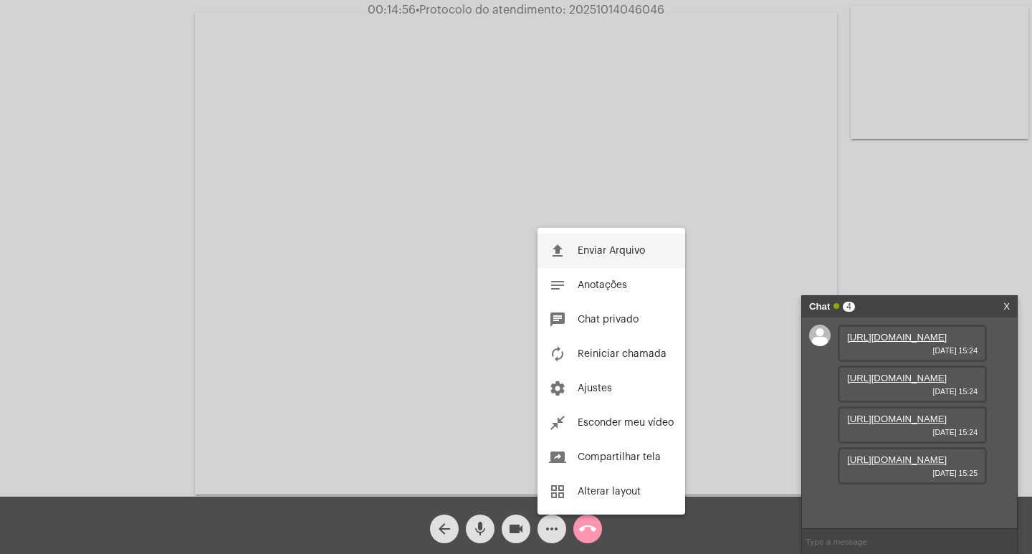
click at [581, 237] on button "file_upload Enviar Arquivo" at bounding box center [612, 251] width 148 height 34
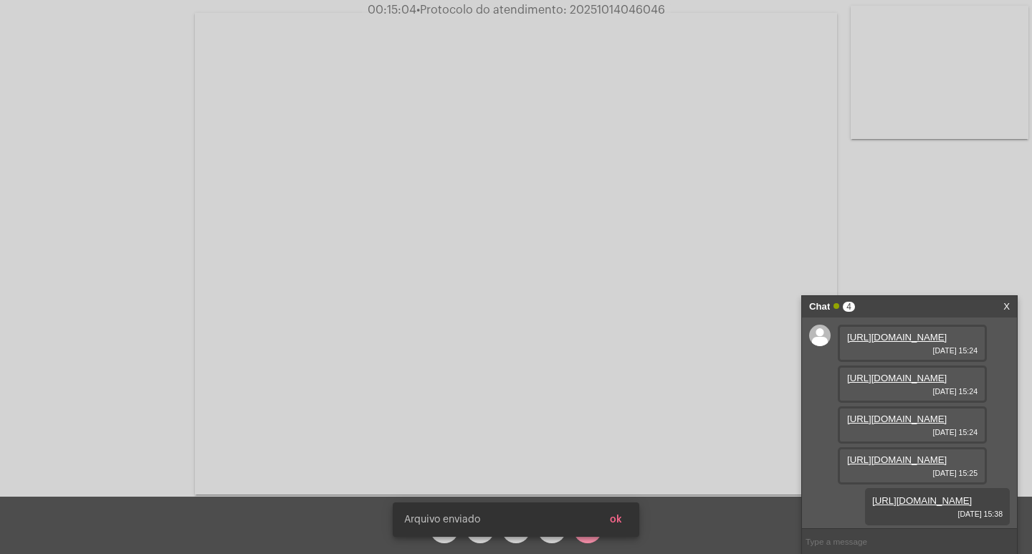
scroll to position [158, 0]
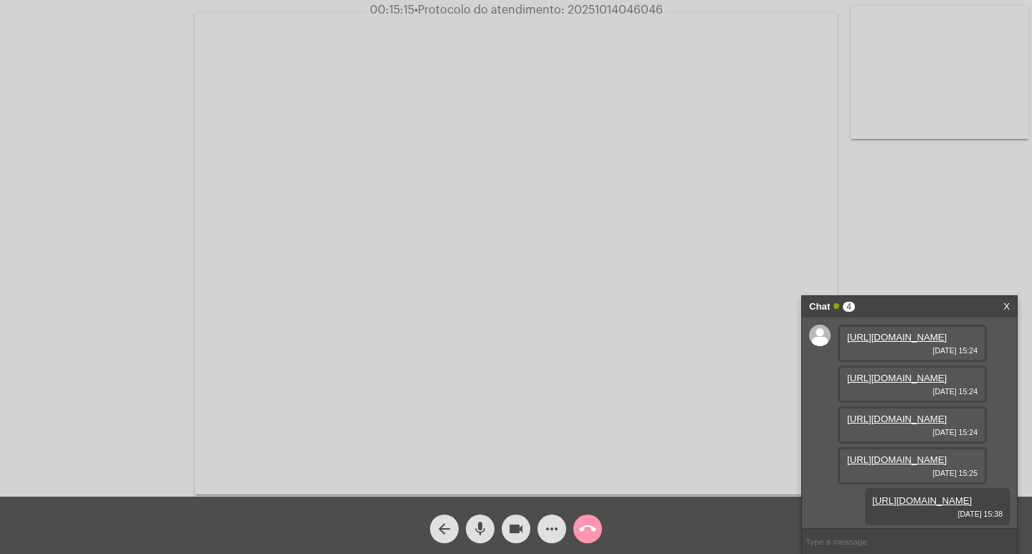
click at [599, 13] on span "• Protocolo do atendimento: 20251014046046" at bounding box center [538, 9] width 249 height 11
copy span "20251014046046"
click at [851, 549] on input "text" at bounding box center [909, 541] width 215 height 25
paste input "20251014046046"
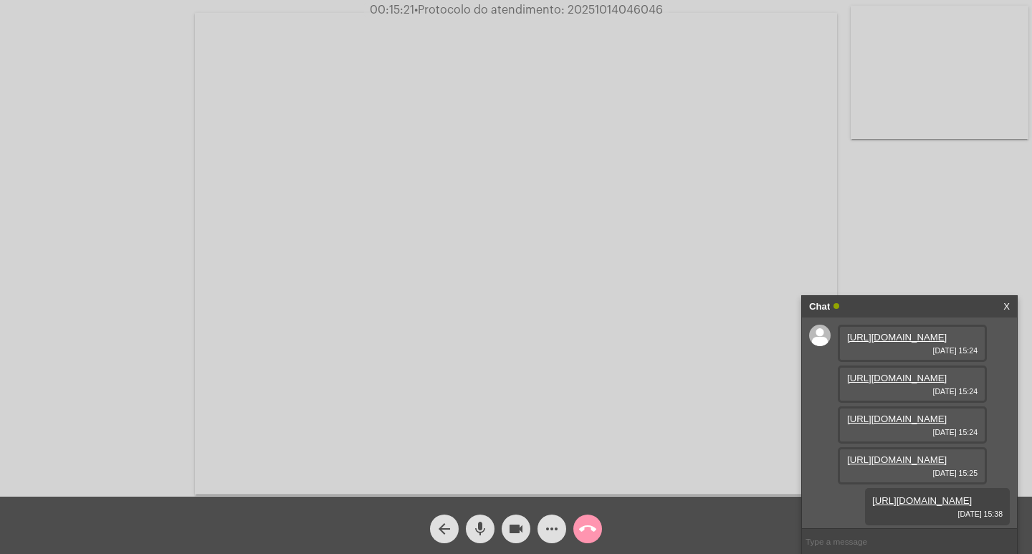
type input "20251014046046"
click at [903, 311] on div "Chat" at bounding box center [894, 307] width 171 height 22
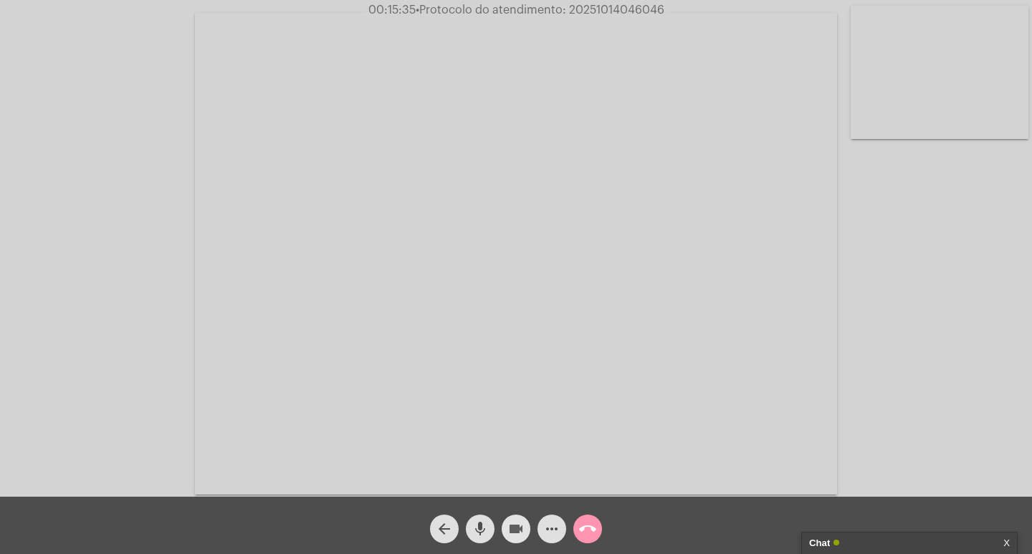
click at [523, 523] on mat-icon "videocam" at bounding box center [516, 528] width 17 height 17
click at [480, 525] on mat-icon "mic" at bounding box center [480, 528] width 17 height 17
click at [593, 527] on mat-icon "call_end" at bounding box center [587, 528] width 17 height 17
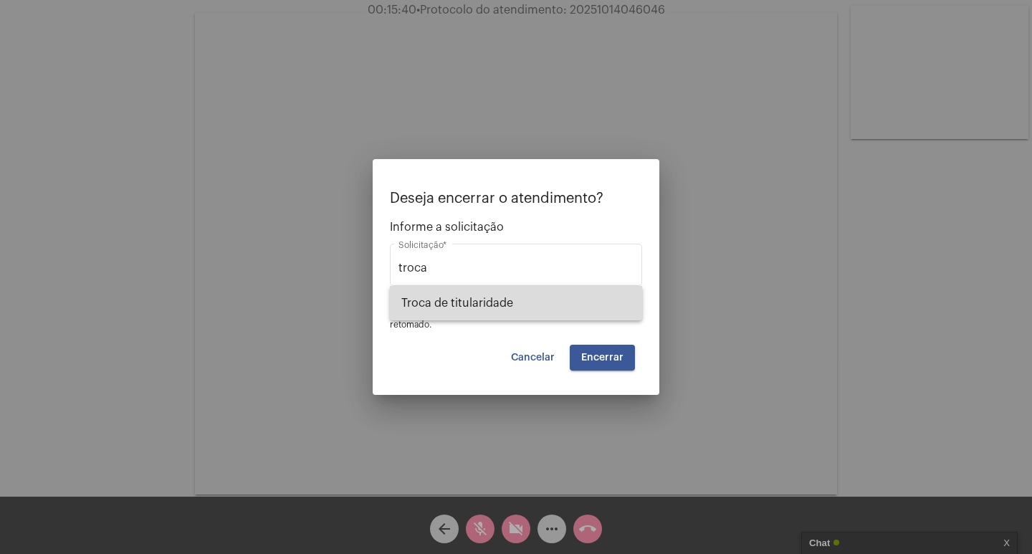
click at [551, 306] on span "Troca de titularidade" at bounding box center [515, 303] width 229 height 34
type input "Troca de titularidade"
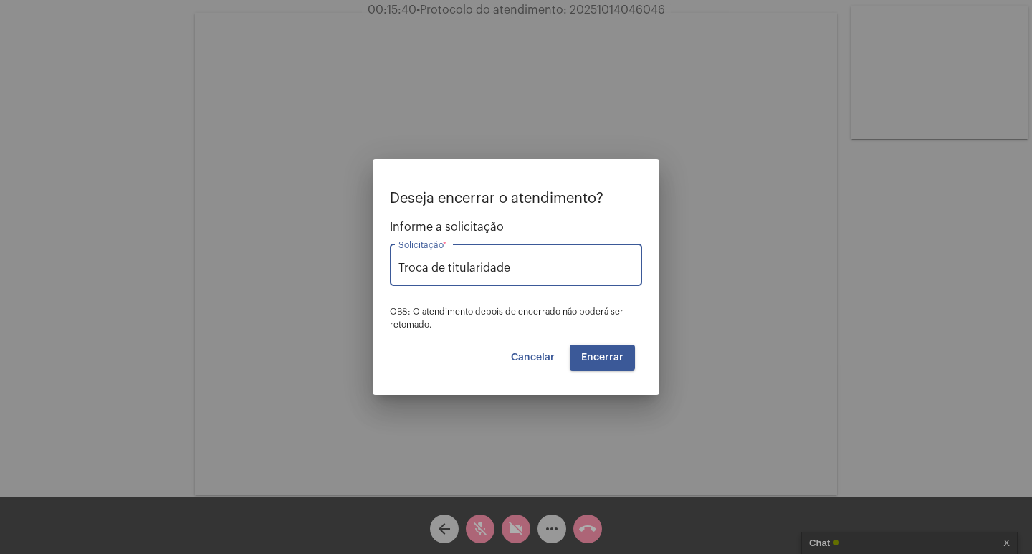
click at [575, 351] on button "Encerrar" at bounding box center [602, 358] width 65 height 26
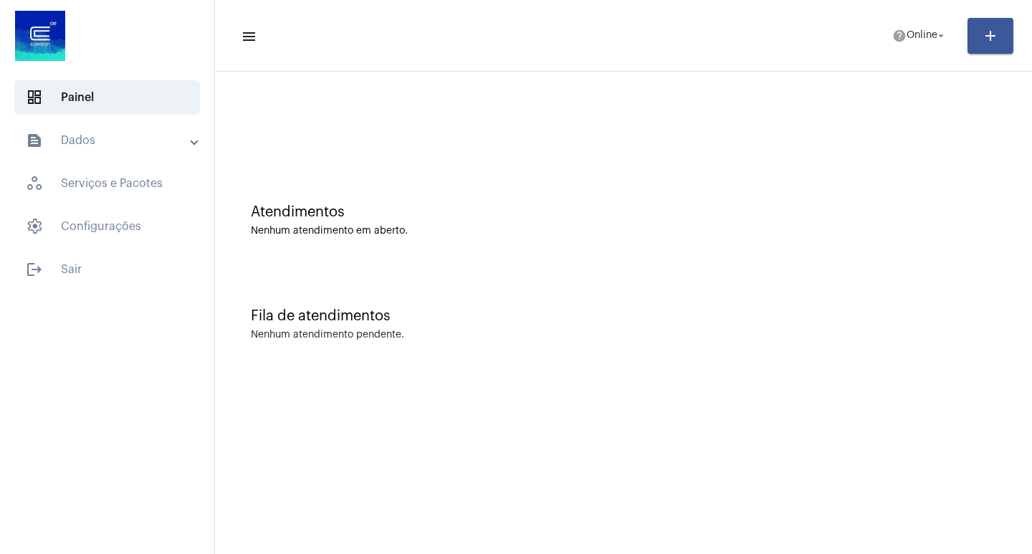
click at [895, 16] on mat-toolbar-row "menu help Online arrow_drop_down add" at bounding box center [623, 36] width 817 height 46
click at [914, 49] on button "help Online arrow_drop_down" at bounding box center [920, 36] width 72 height 29
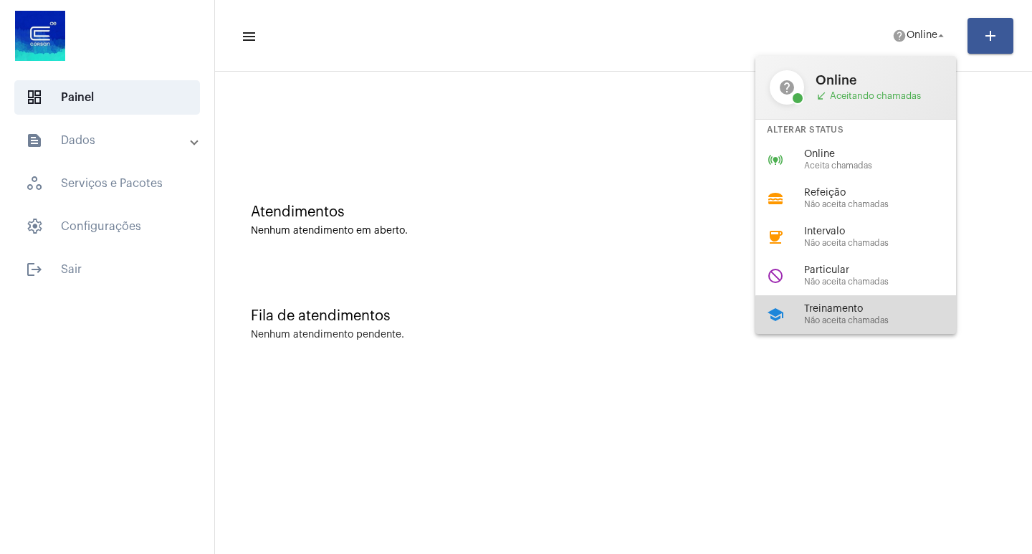
click at [869, 328] on div "school Treinamento Não aceita chamadas" at bounding box center [868, 314] width 224 height 39
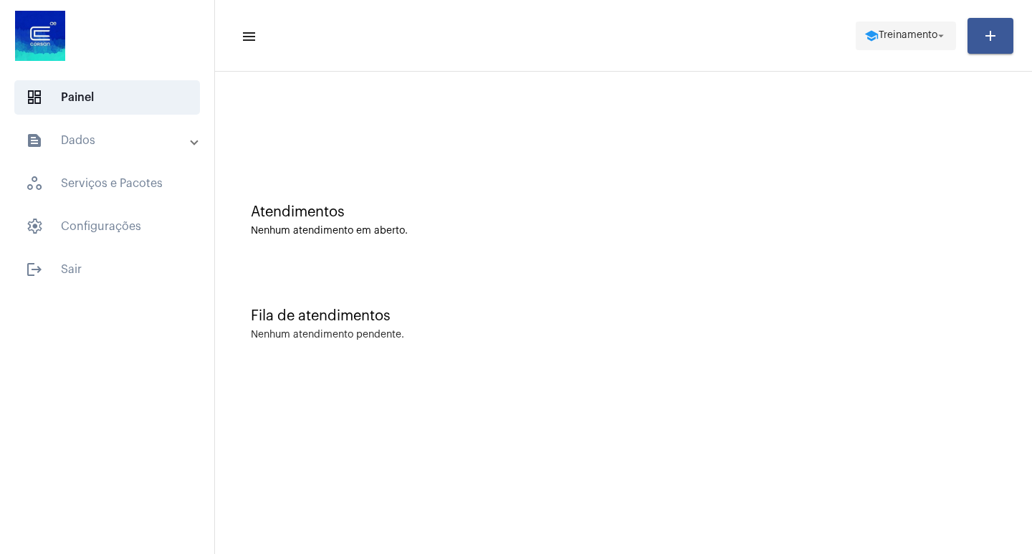
click at [930, 47] on span "school Treinamento arrow_drop_down" at bounding box center [906, 35] width 83 height 26
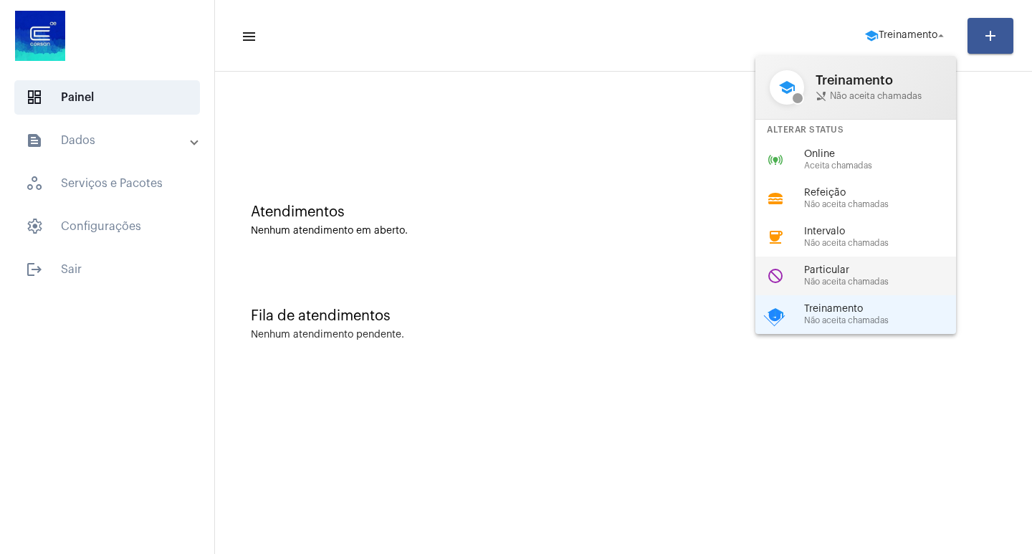
click at [891, 282] on span "Não aceita chamadas" at bounding box center [885, 281] width 163 height 9
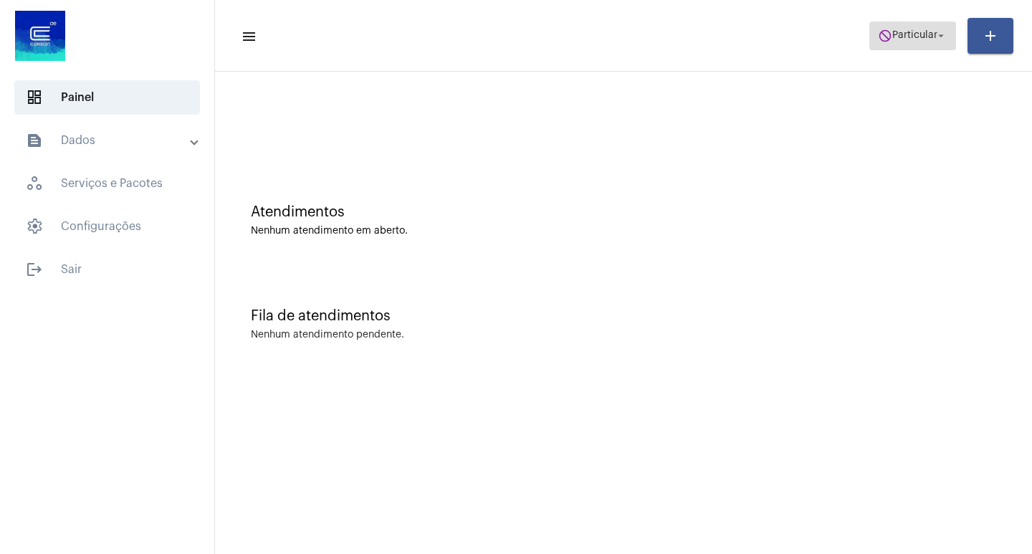
click at [893, 32] on span "Particular" at bounding box center [915, 36] width 45 height 10
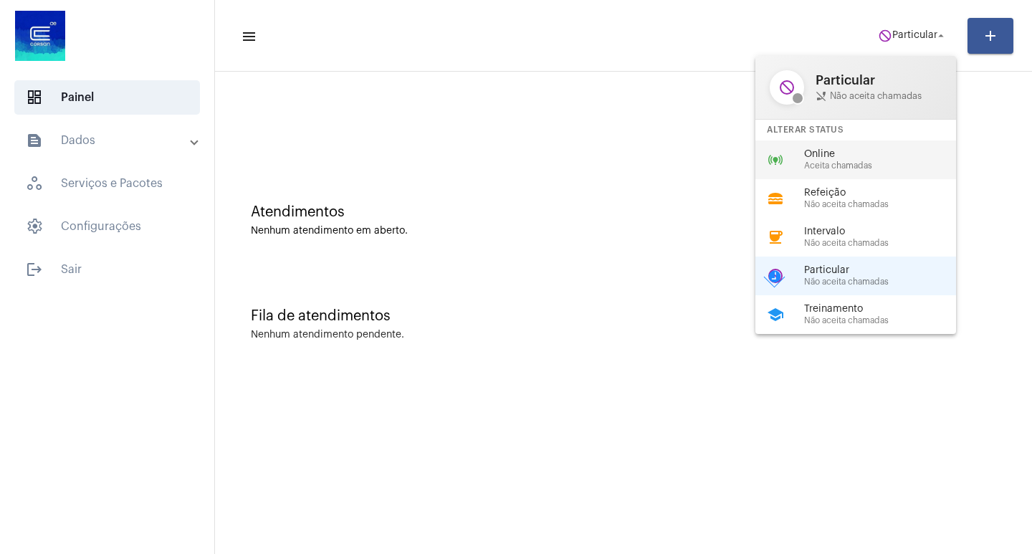
click at [844, 171] on div "online_prediction Online Aceita chamadas" at bounding box center [868, 160] width 224 height 39
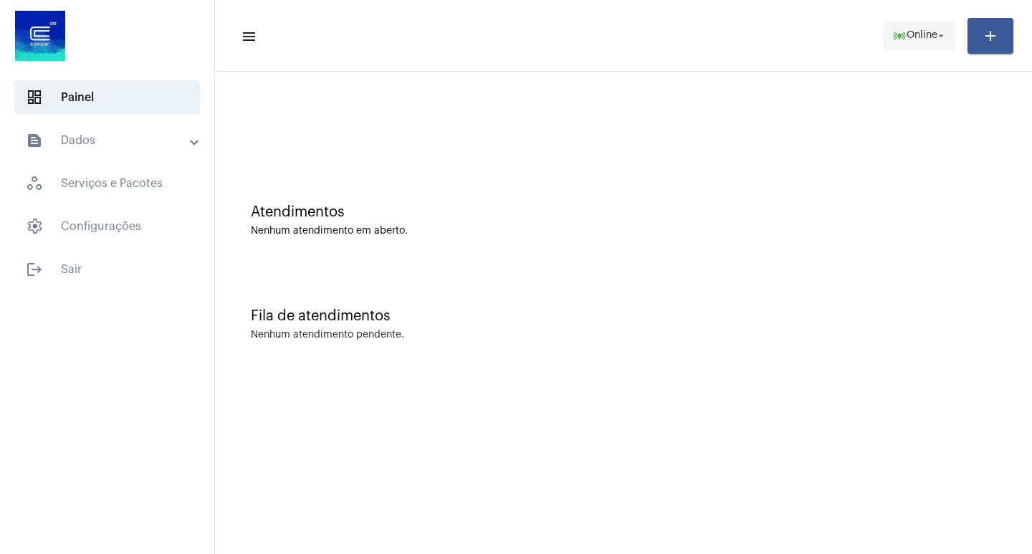
click at [916, 29] on span "online_prediction Online arrow_drop_down" at bounding box center [920, 35] width 55 height 26
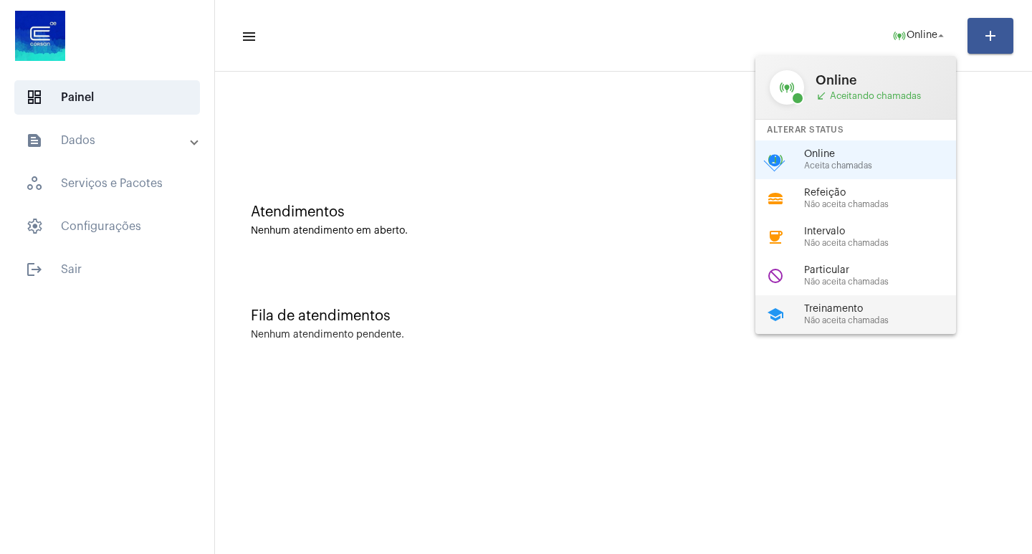
click at [851, 300] on div "school Treinamento Não aceita chamadas" at bounding box center [868, 314] width 224 height 39
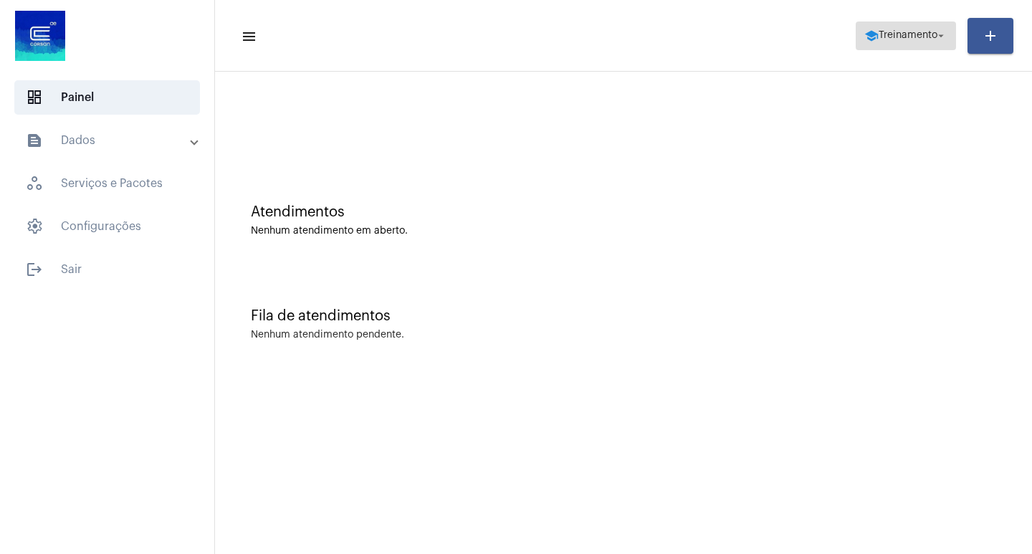
click at [894, 49] on button "school Treinamento arrow_drop_down" at bounding box center [906, 36] width 100 height 29
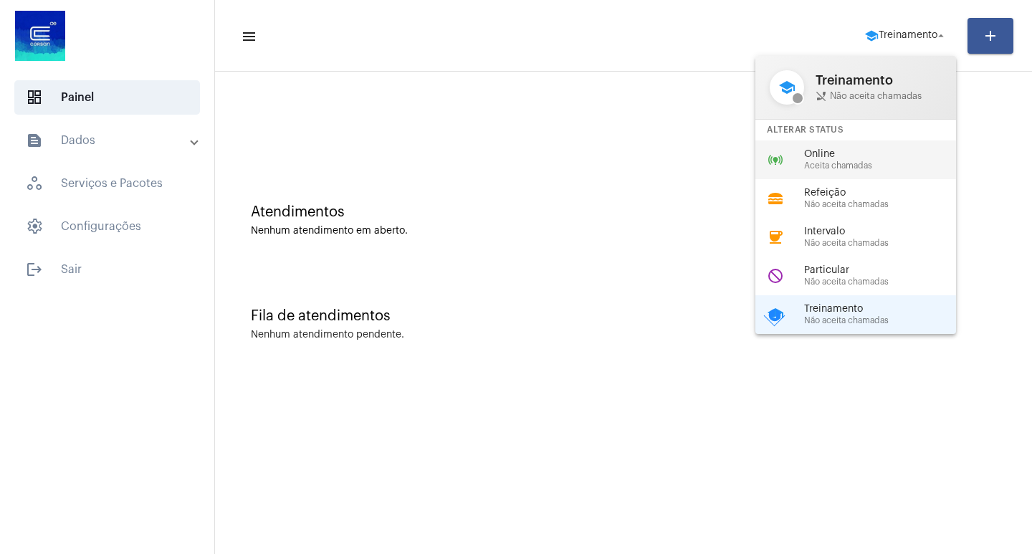
click at [894, 161] on span "Aceita chamadas" at bounding box center [885, 165] width 163 height 9
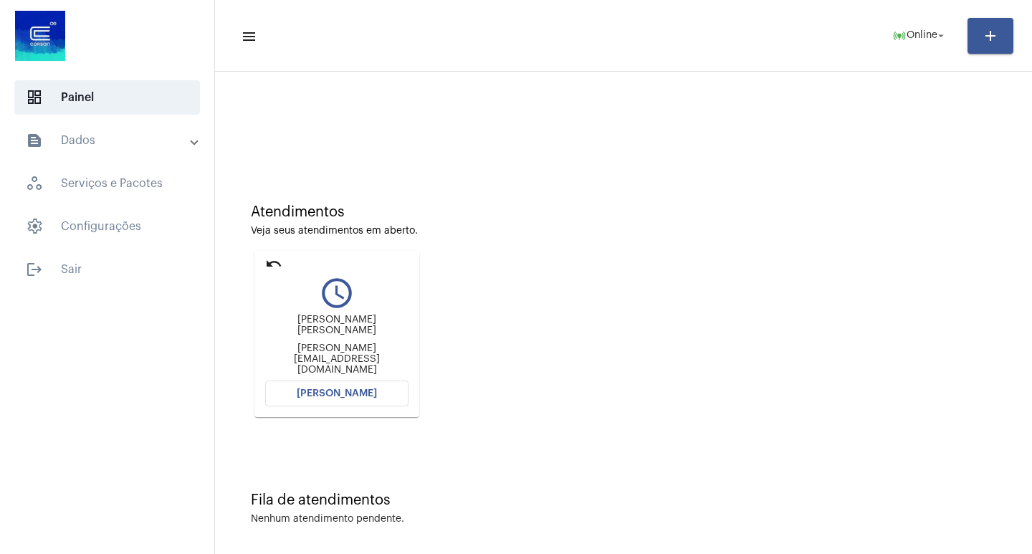
click at [349, 390] on span "[PERSON_NAME]" at bounding box center [337, 394] width 80 height 10
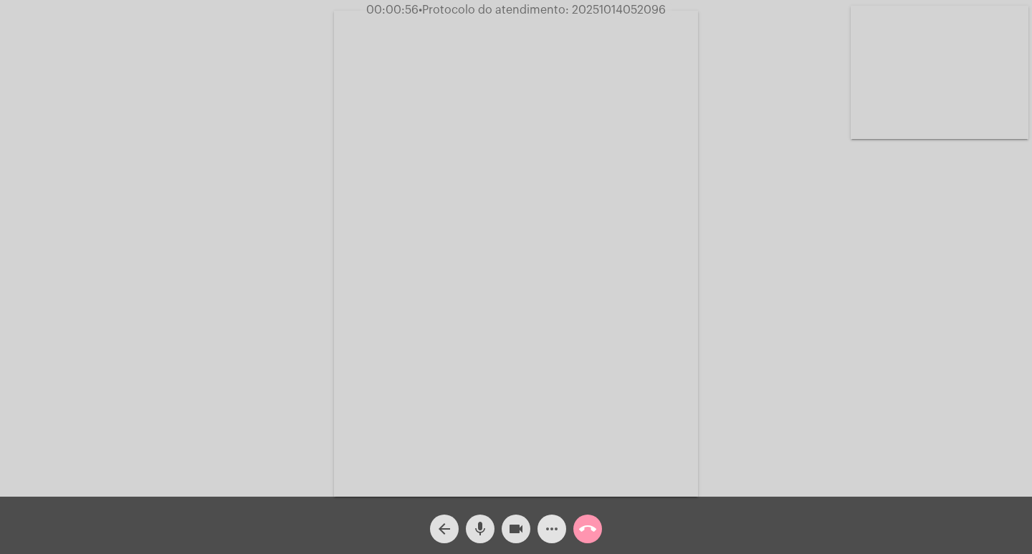
click at [541, 521] on button "more_horiz" at bounding box center [552, 529] width 29 height 29
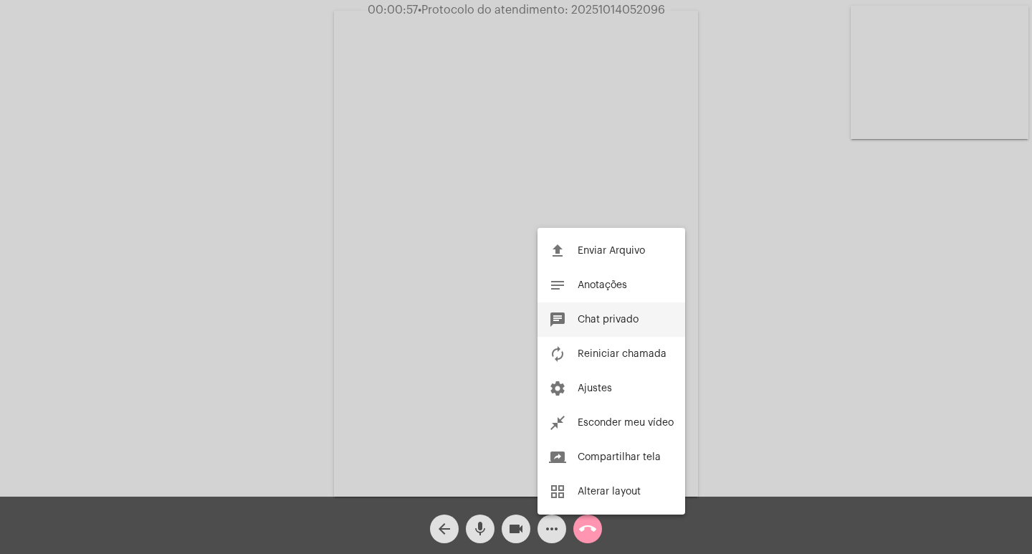
click at [619, 318] on span "Chat privado" at bounding box center [608, 320] width 61 height 10
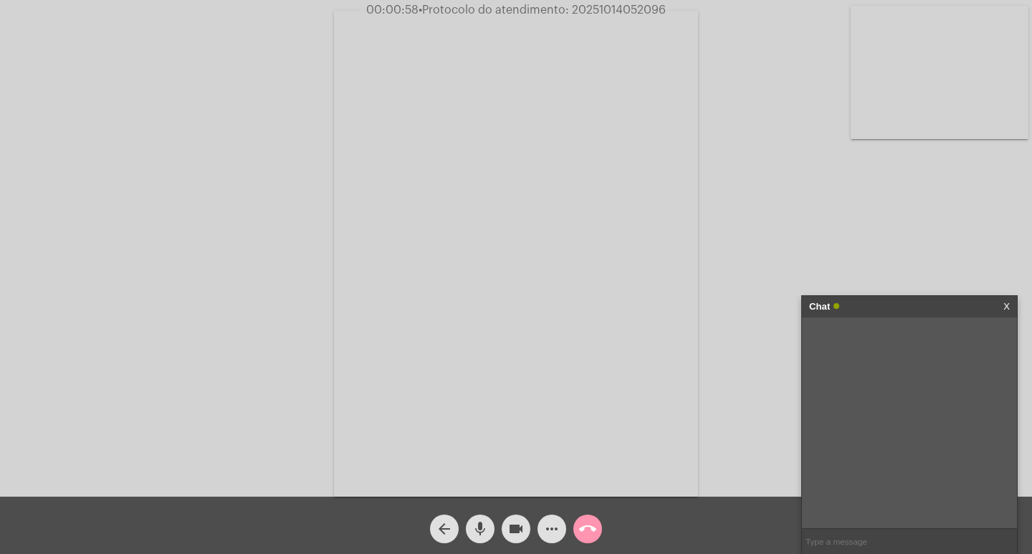
click at [871, 543] on input "text" at bounding box center [909, 541] width 215 height 25
click at [895, 343] on link "[URL][DOMAIN_NAME]" at bounding box center [897, 337] width 100 height 11
click at [885, 384] on link "[URL][DOMAIN_NAME]" at bounding box center [897, 378] width 100 height 11
click at [549, 517] on span "more_horiz" at bounding box center [551, 529] width 17 height 29
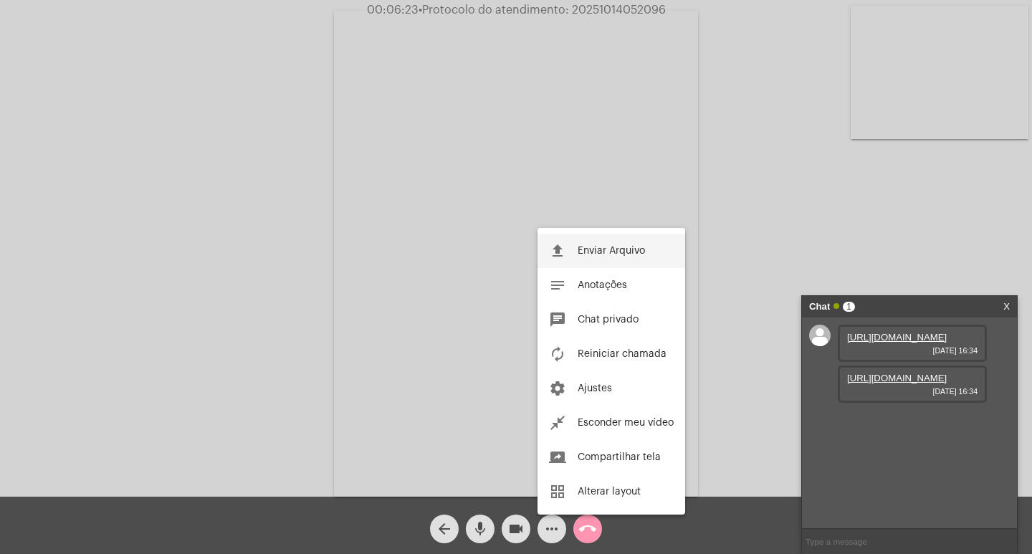
click at [578, 255] on span "Enviar Arquivo" at bounding box center [611, 251] width 67 height 10
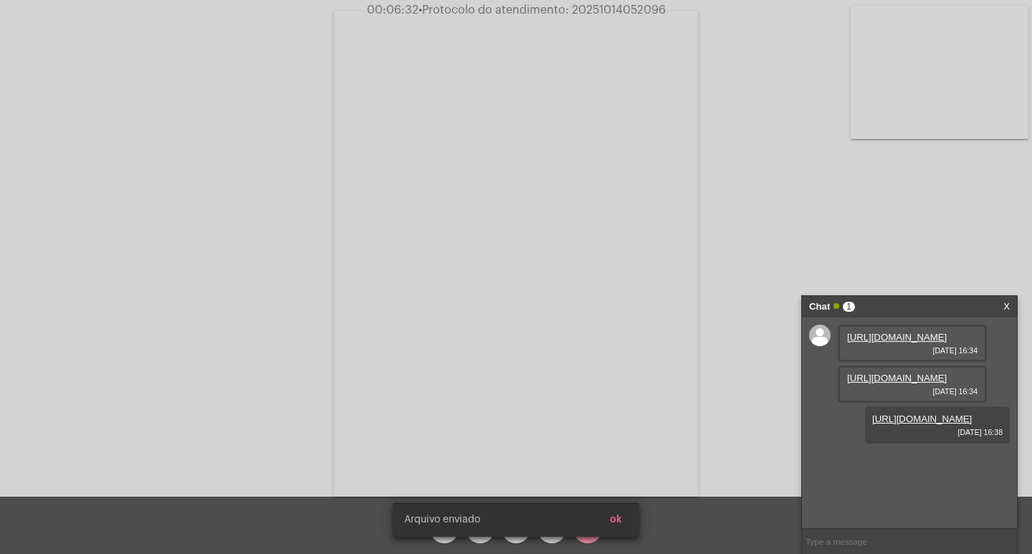
scroll to position [12, 0]
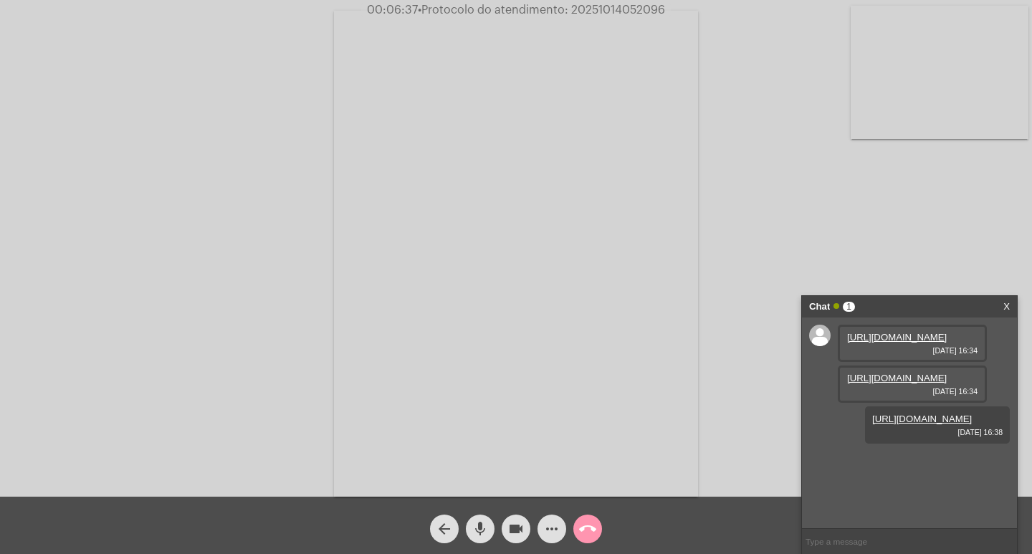
click at [546, 519] on span "more_horiz" at bounding box center [551, 529] width 17 height 29
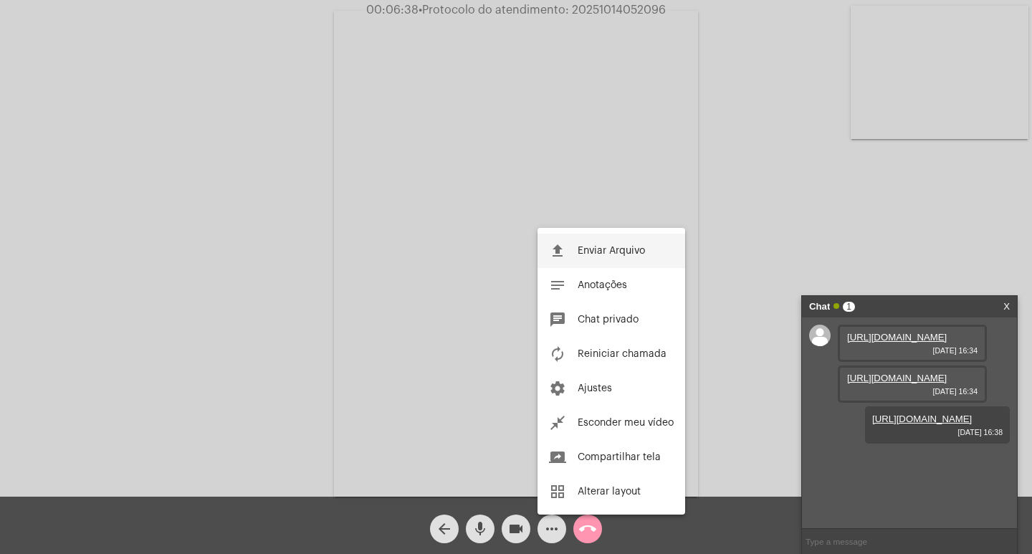
click at [623, 243] on button "file_upload Enviar Arquivo" at bounding box center [612, 251] width 148 height 34
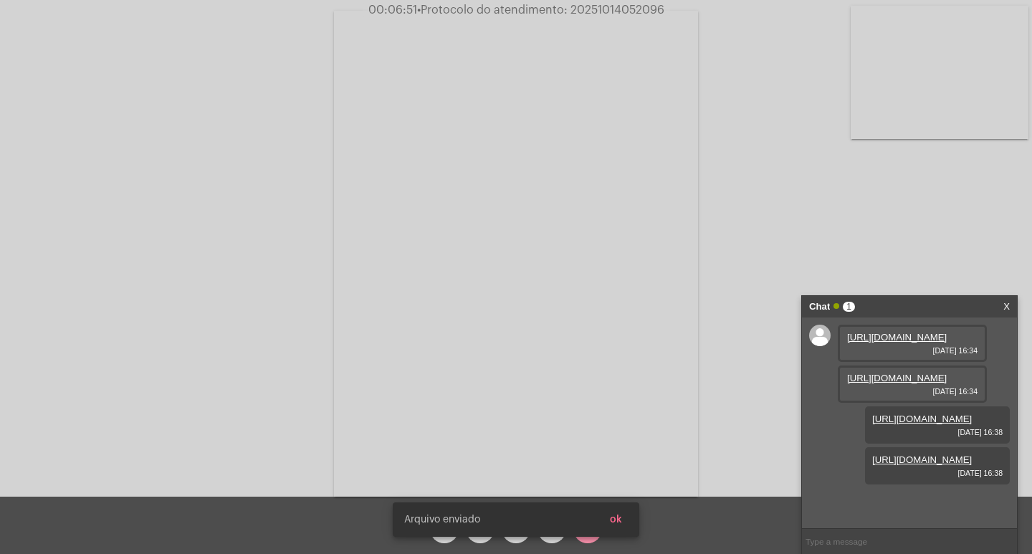
scroll to position [85, 0]
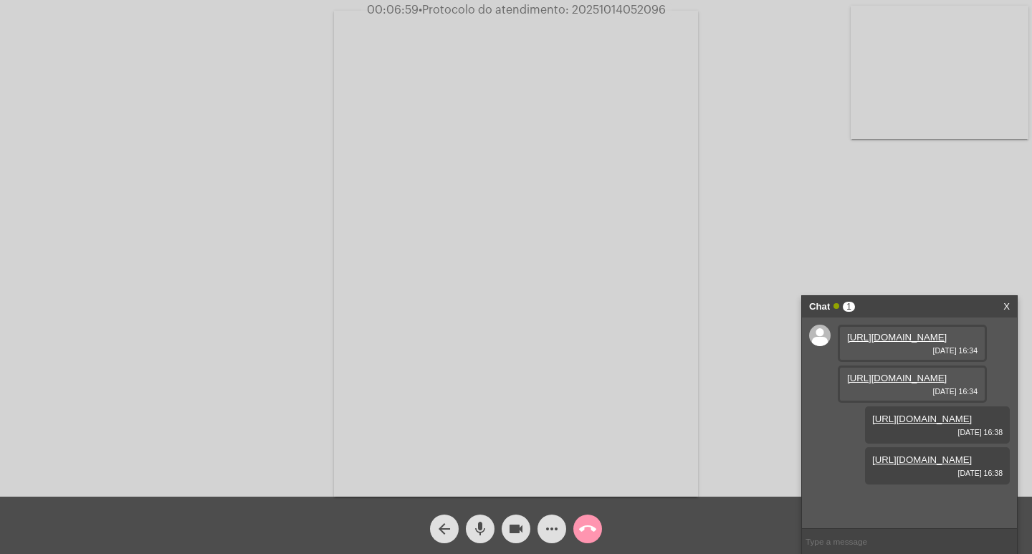
click at [646, 5] on span "• Protocolo do atendimento: 20251014052096" at bounding box center [542, 9] width 247 height 11
copy span "20251014052096"
click at [854, 536] on input "text" at bounding box center [909, 541] width 215 height 25
paste input "20251014052096"
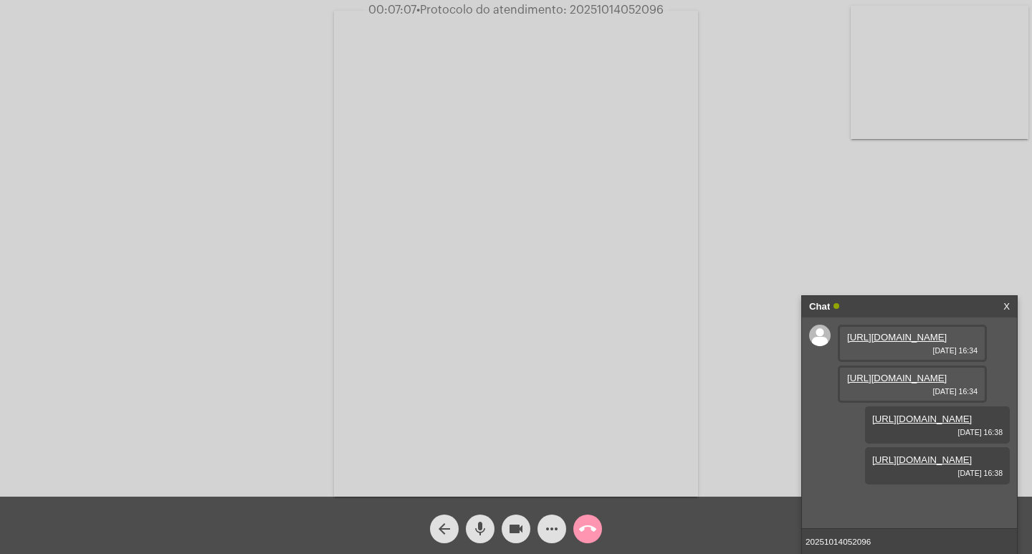
type input "20251014052096"
click at [875, 309] on div "Chat" at bounding box center [894, 307] width 171 height 22
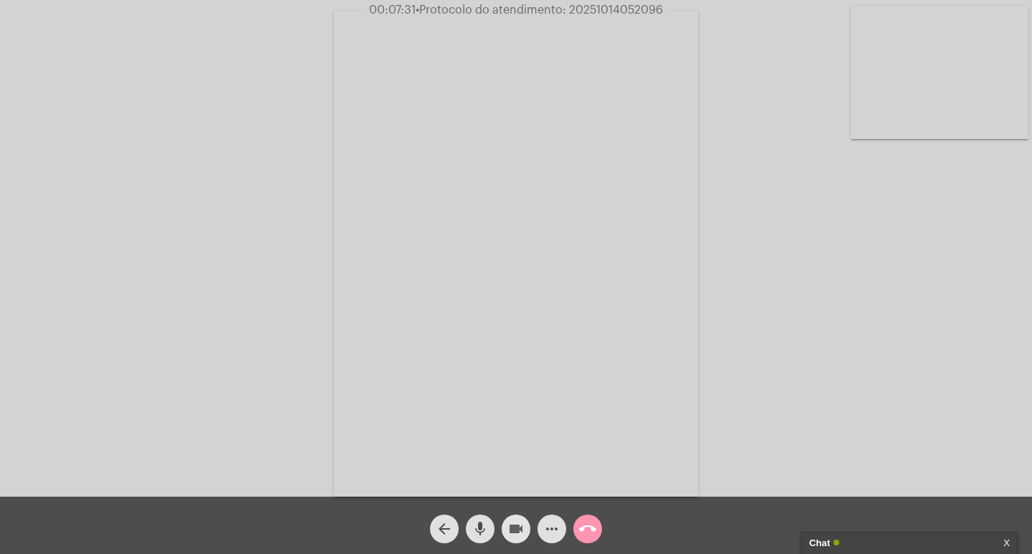
click at [511, 525] on mat-icon "videocam" at bounding box center [516, 528] width 17 height 17
click at [479, 525] on mat-icon "mic" at bounding box center [480, 528] width 17 height 17
click at [590, 526] on mat-icon "call_end" at bounding box center [587, 528] width 17 height 17
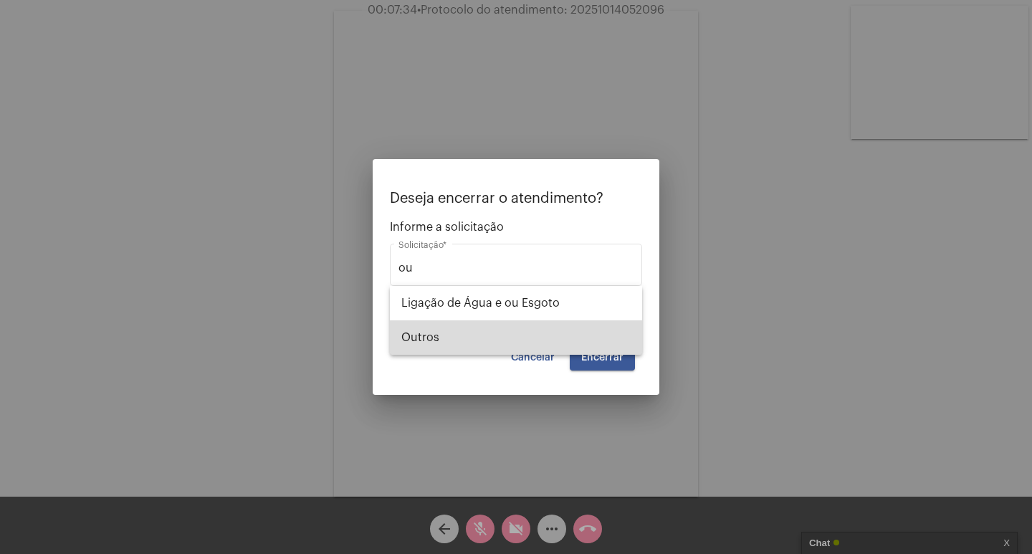
click at [538, 337] on span "Outros" at bounding box center [515, 337] width 229 height 34
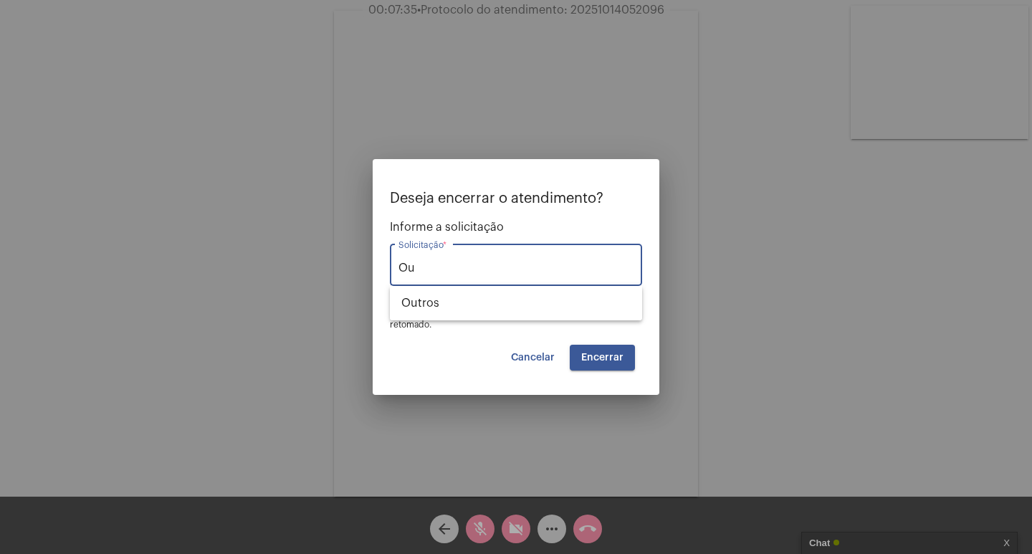
type input "O"
click at [548, 307] on span "Solicitar 2a via da Fatura (Correio/[GEOGRAPHIC_DATA]/Email)" at bounding box center [515, 303] width 229 height 34
type input "Solicitar 2a via da Fatura (Correio/[GEOGRAPHIC_DATA]/Email)"
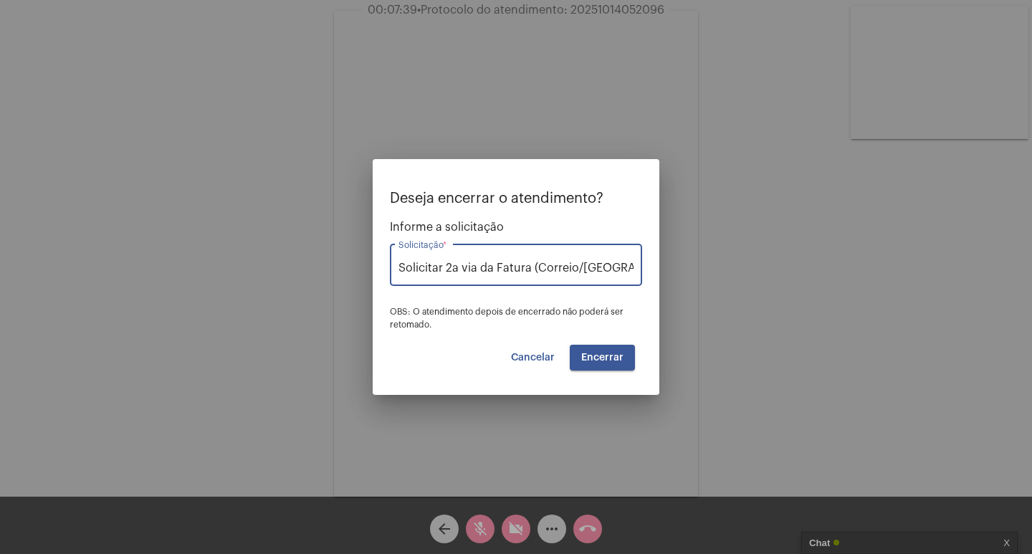
click at [594, 356] on span "Encerrar" at bounding box center [602, 358] width 42 height 10
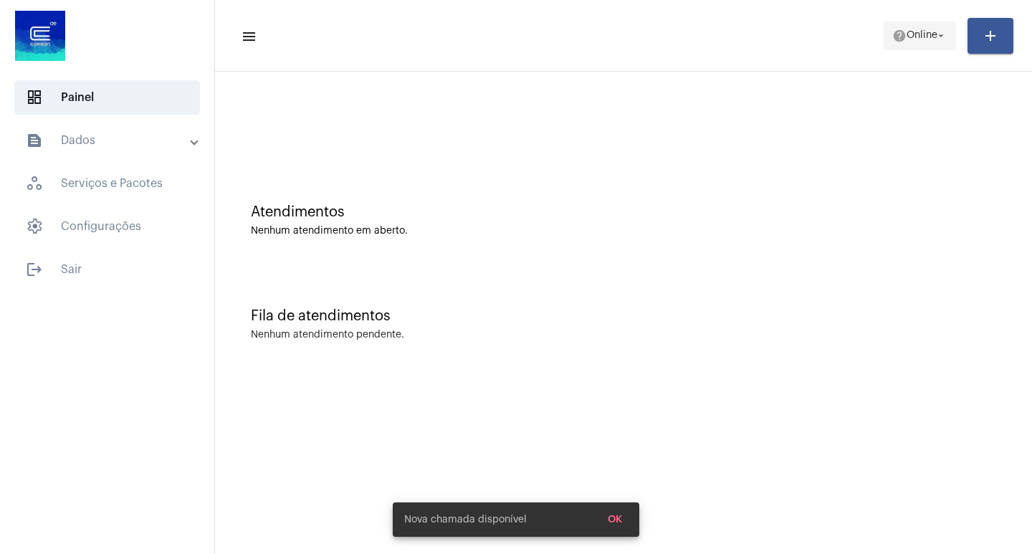
click at [931, 43] on span "help Online arrow_drop_down" at bounding box center [920, 35] width 55 height 26
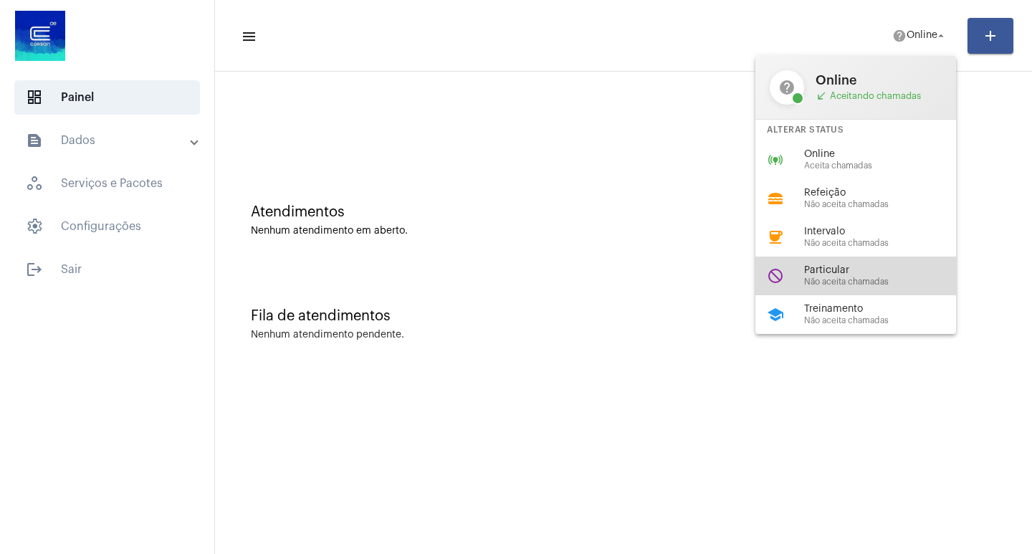
click at [875, 282] on span "Não aceita chamadas" at bounding box center [885, 281] width 163 height 9
